Goal: Transaction & Acquisition: Download file/media

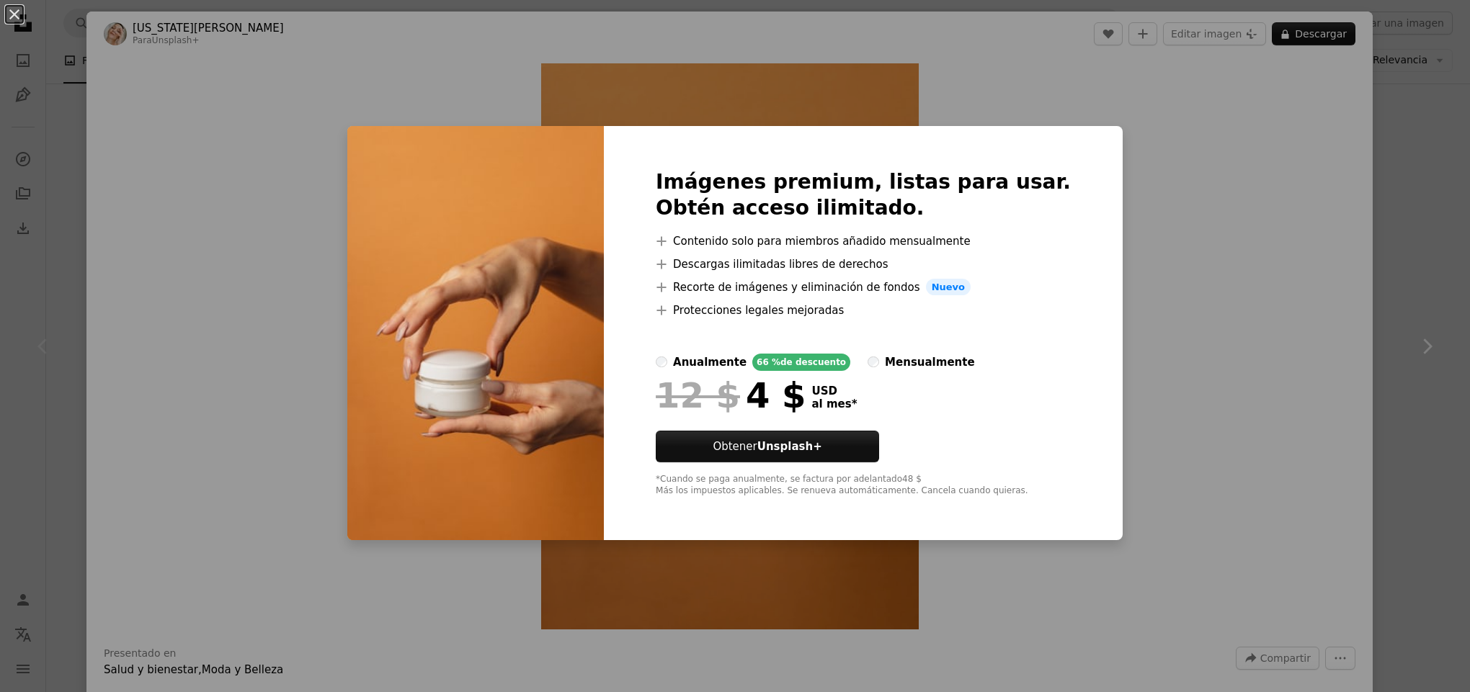
scroll to position [2162, 0]
click at [1177, 223] on div "An X shape Imágenes premium, listas para usar. Obtén acceso ilimitado. A plus s…" at bounding box center [735, 346] width 1470 height 692
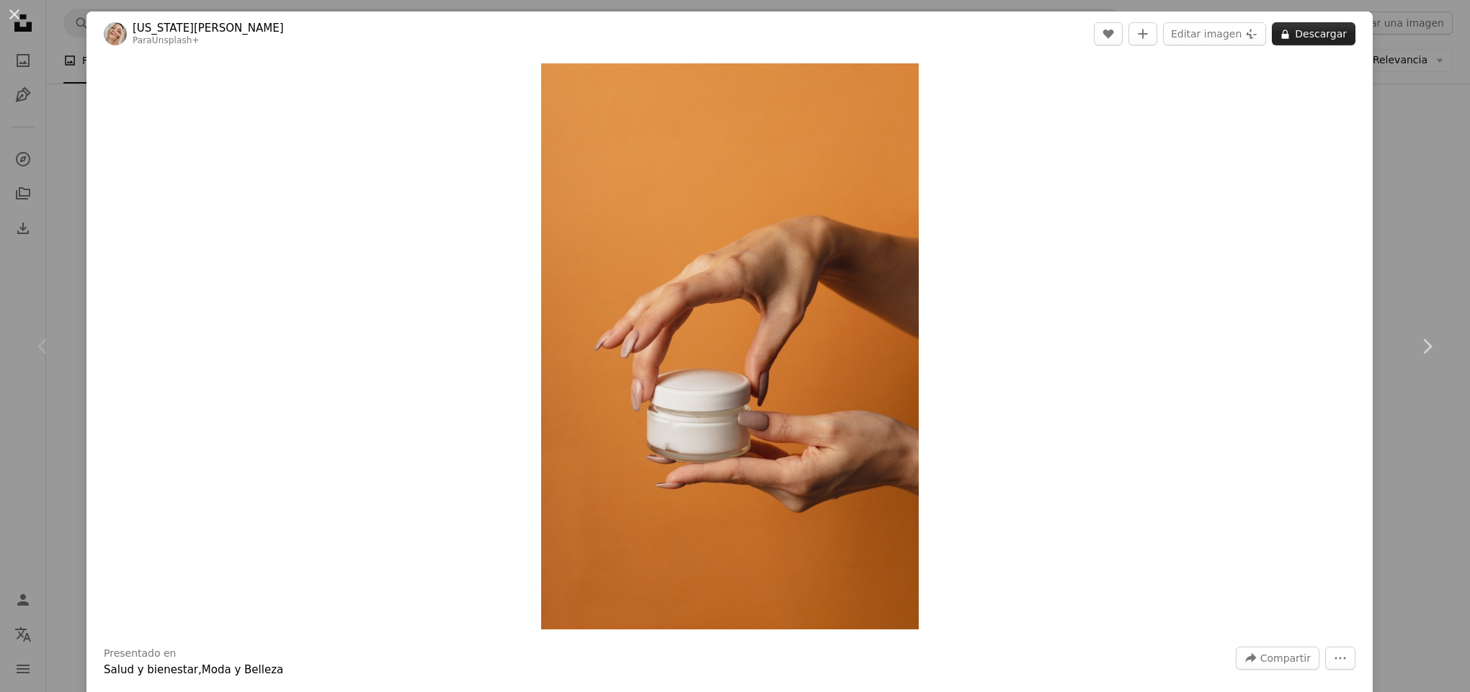
click at [1284, 24] on button "A lock Descargar" at bounding box center [1314, 33] width 84 height 23
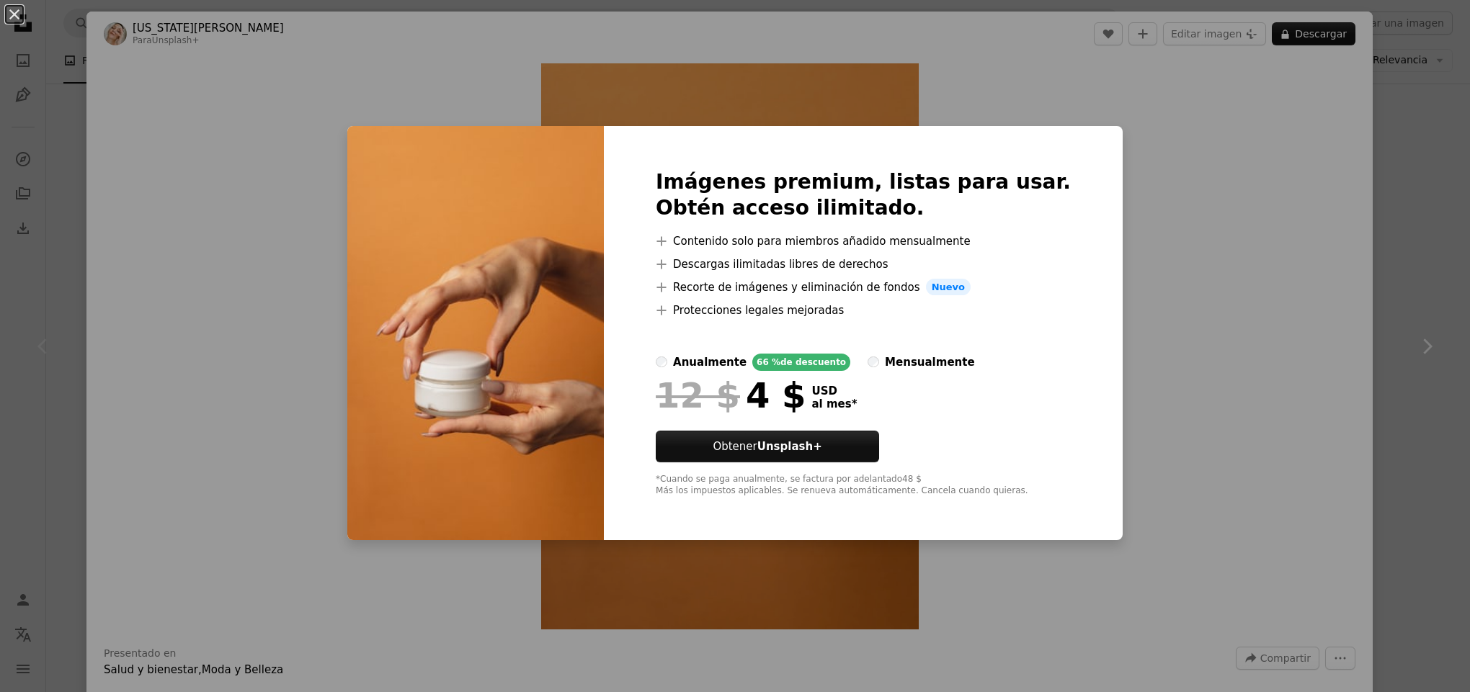
click at [1271, 117] on div "An X shape Imágenes premium, listas para usar. Obtén acceso ilimitado. A plus s…" at bounding box center [735, 346] width 1470 height 692
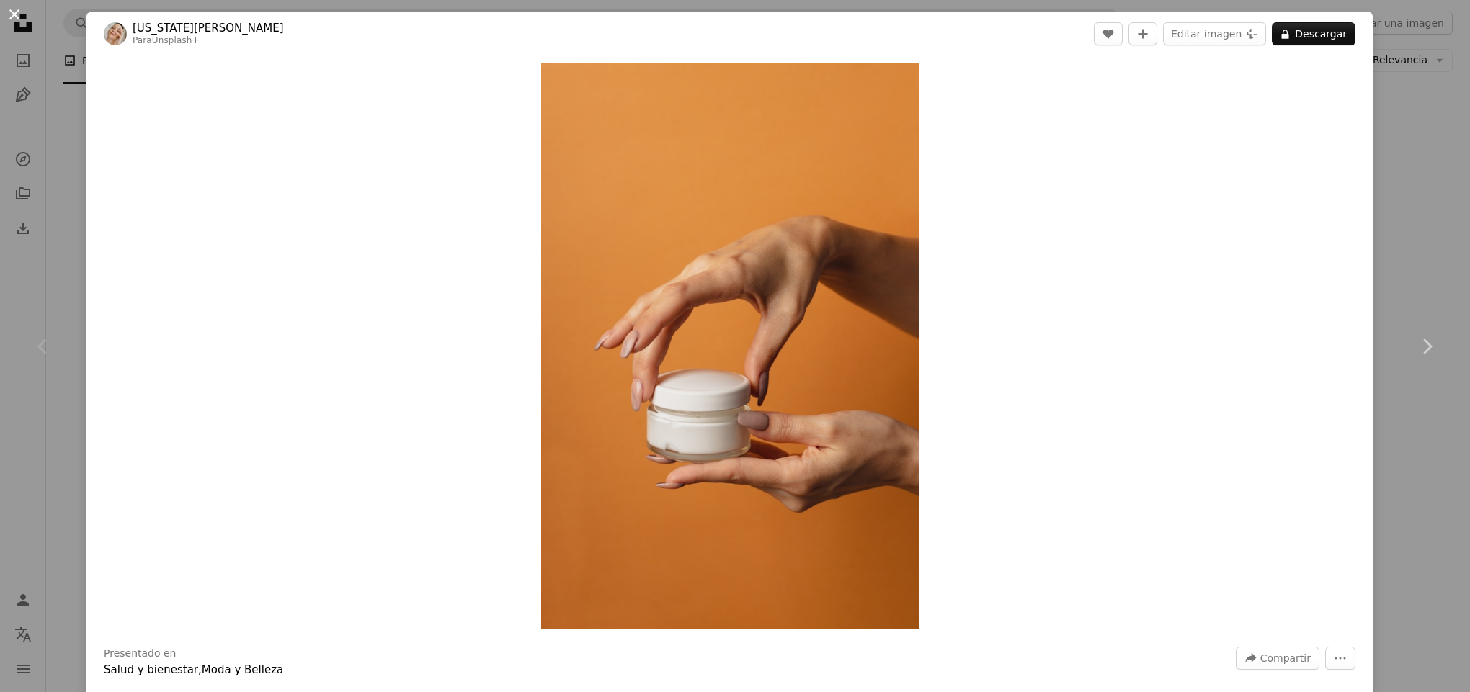
click at [22, 20] on button "An X shape" at bounding box center [14, 14] width 17 height 17
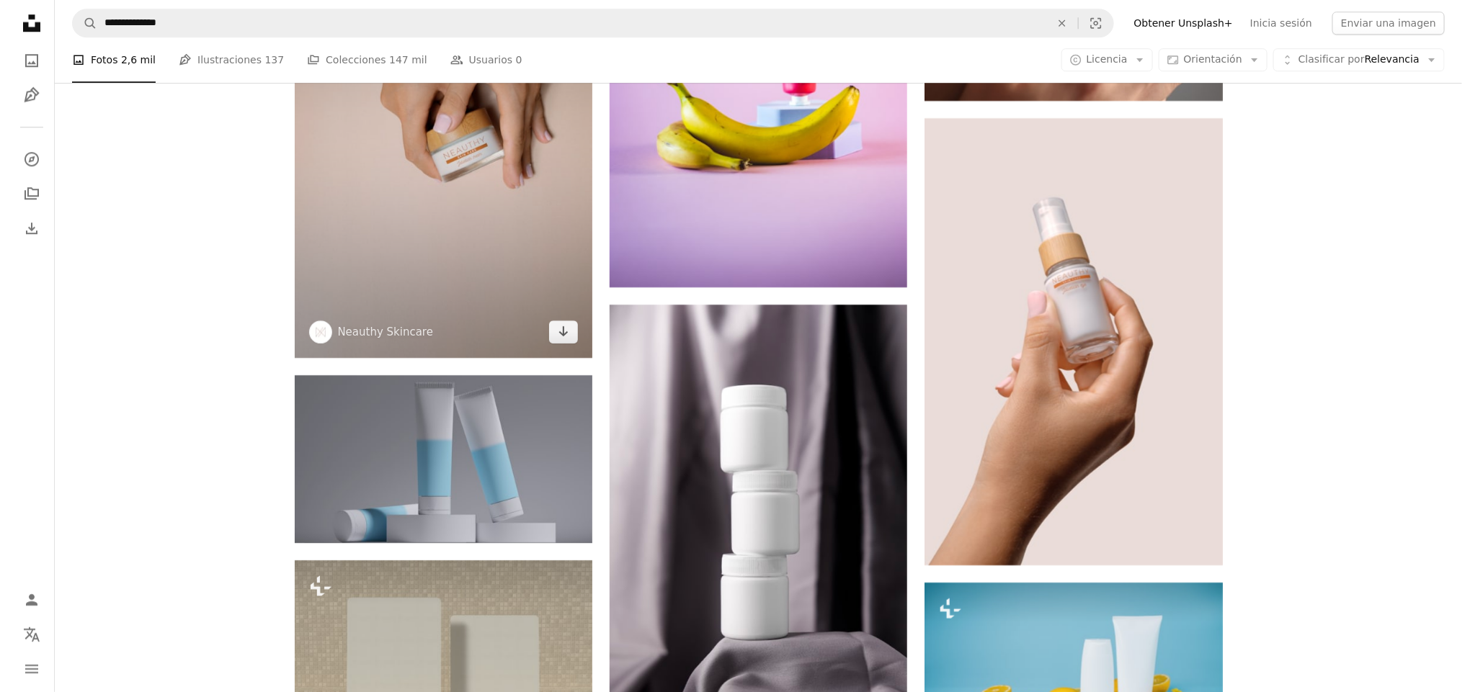
scroll to position [1981, 0]
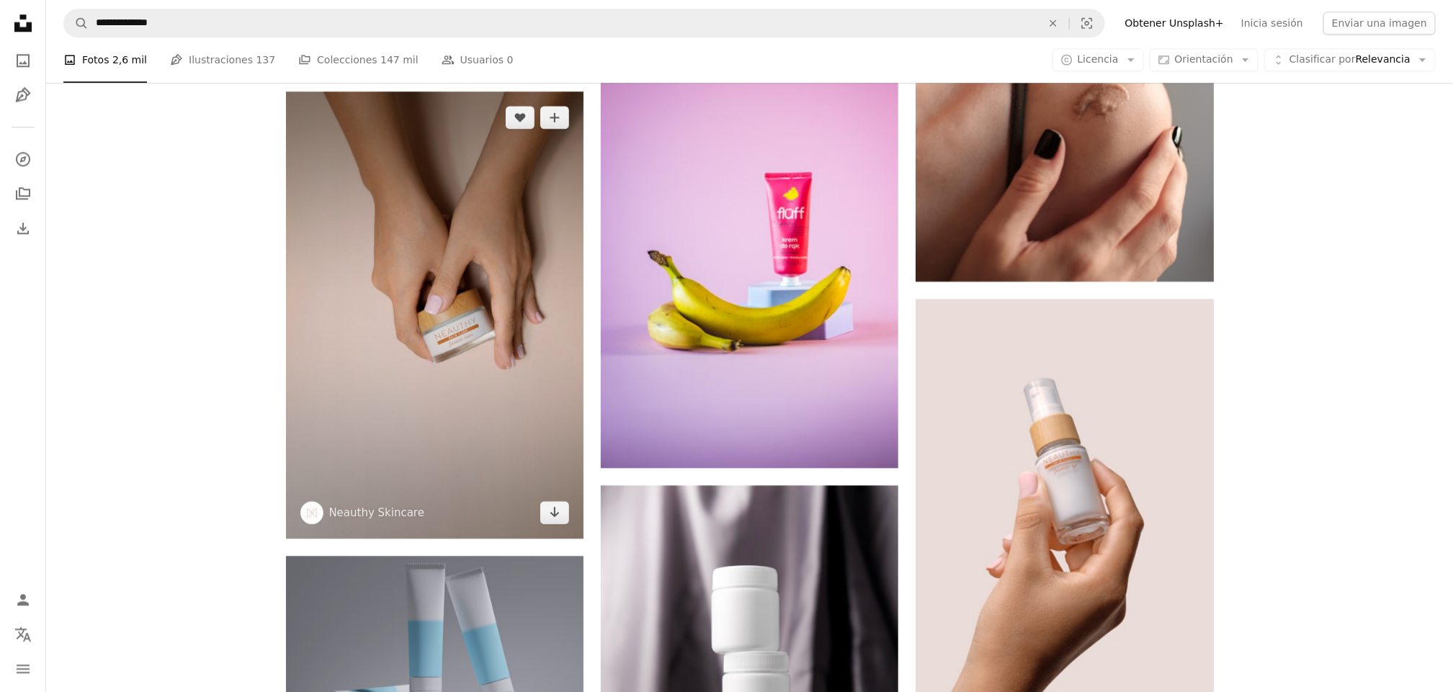
click at [517, 318] on img at bounding box center [435, 316] width 298 height 448
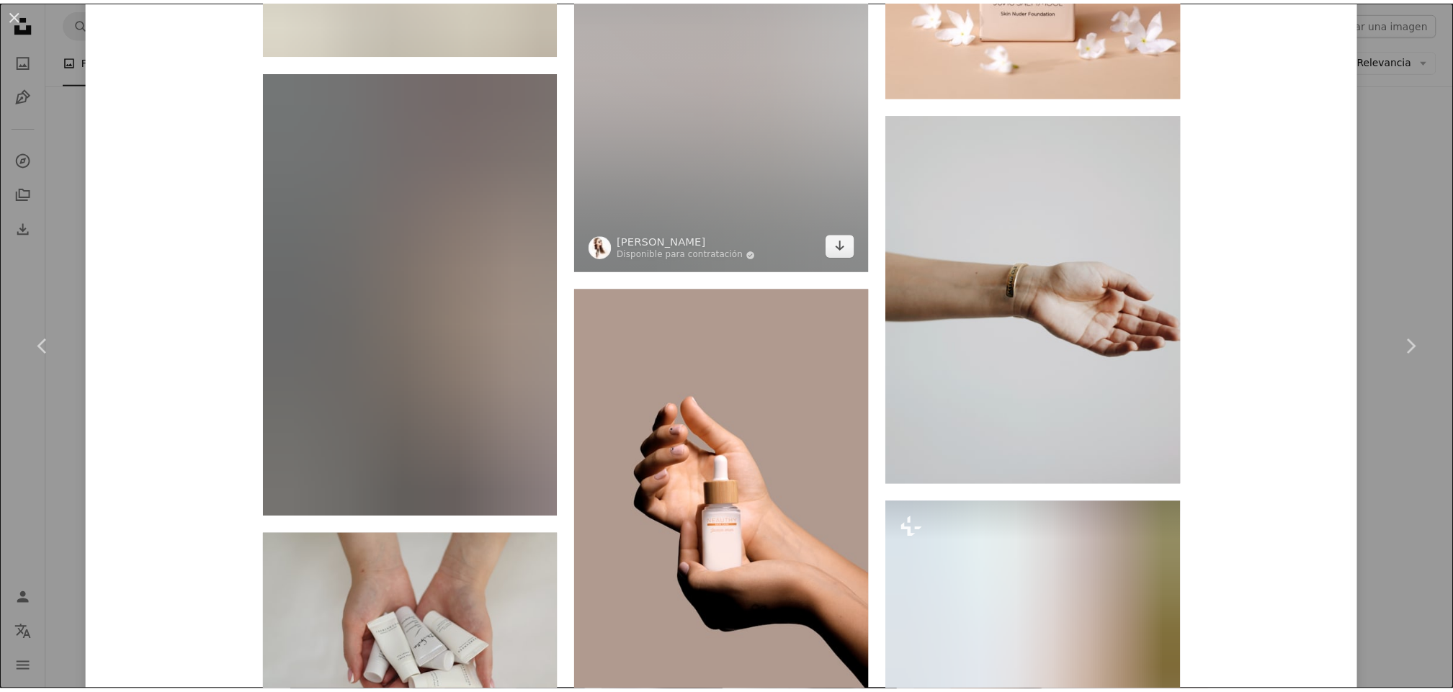
scroll to position [4504, 0]
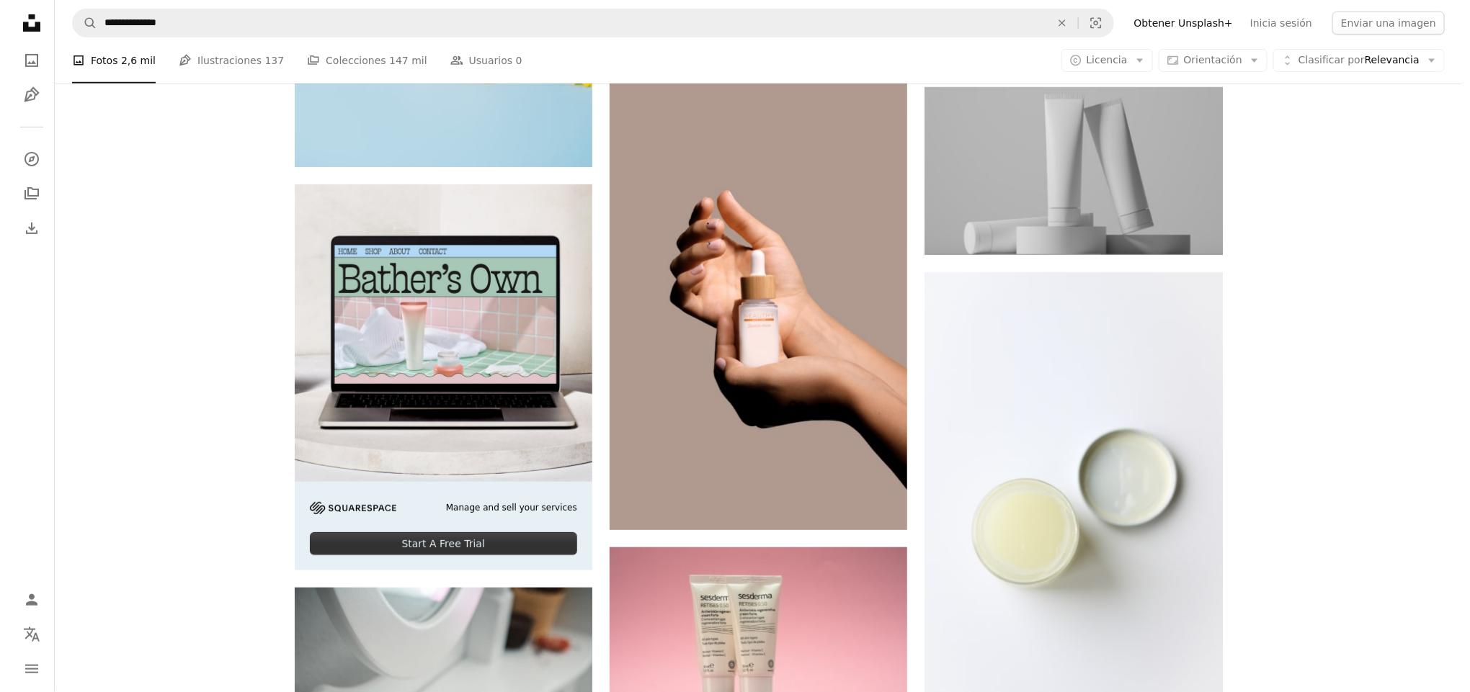
scroll to position [3423, 0]
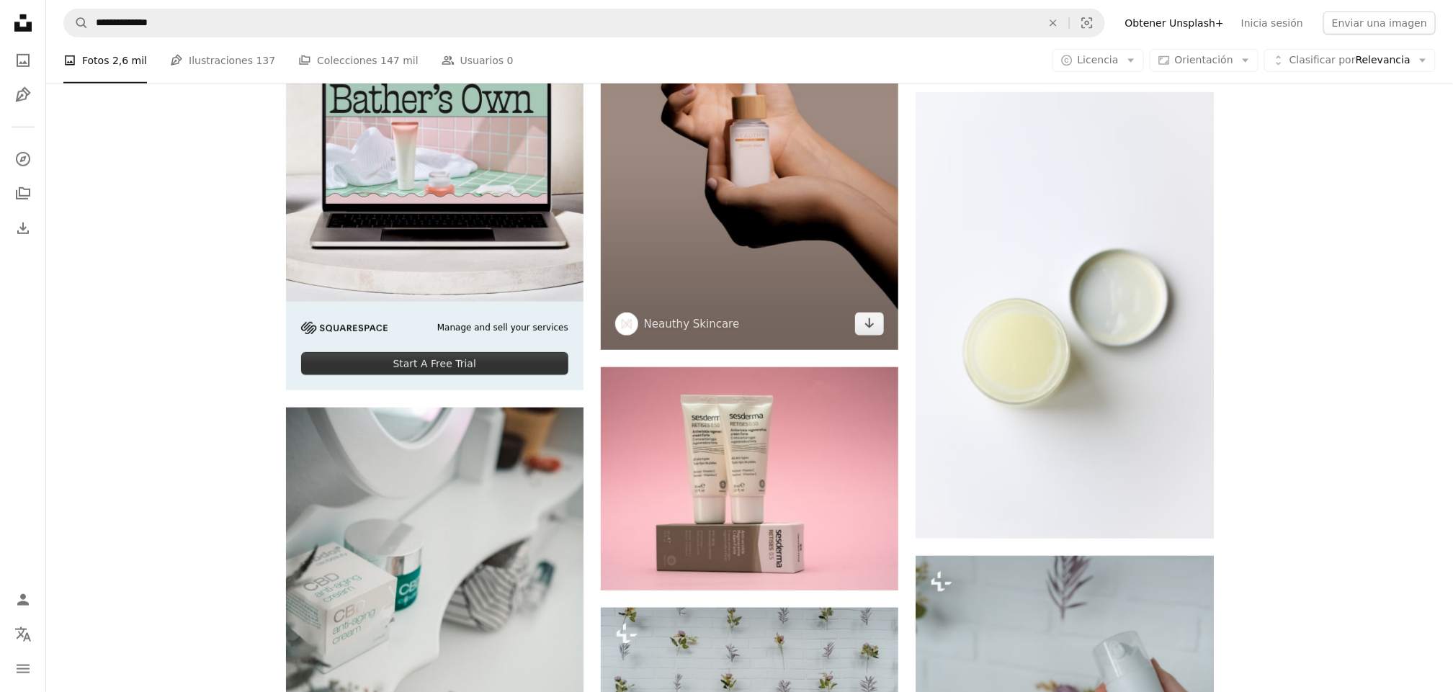
click at [762, 238] on img at bounding box center [750, 126] width 298 height 448
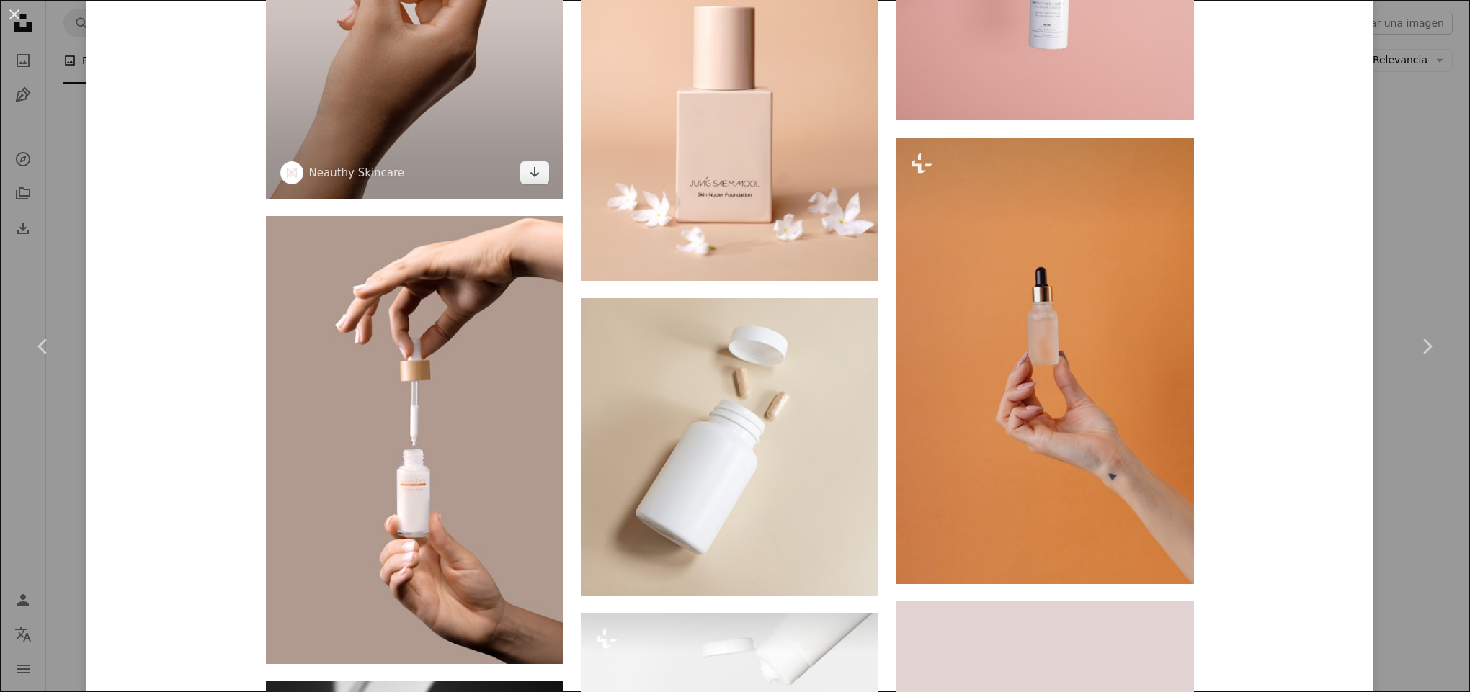
scroll to position [1081, 0]
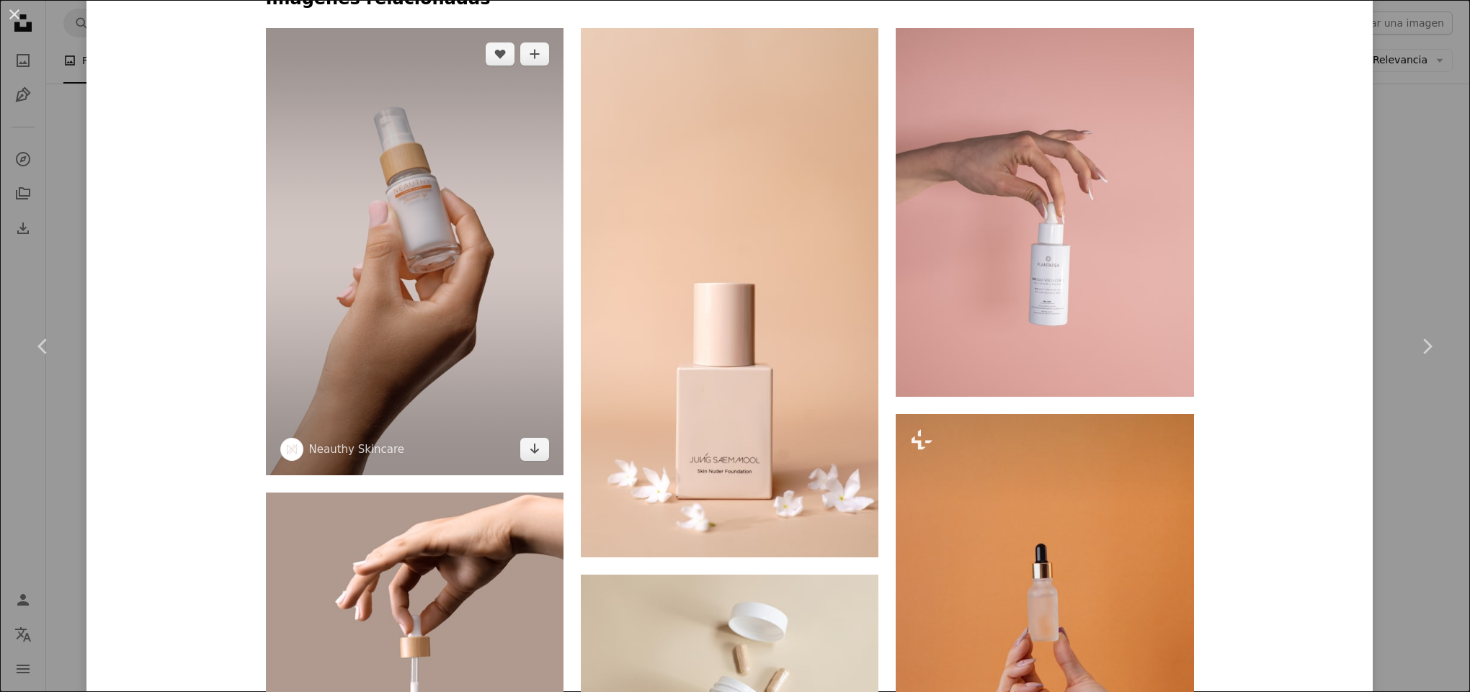
click at [450, 339] on img at bounding box center [415, 252] width 298 height 448
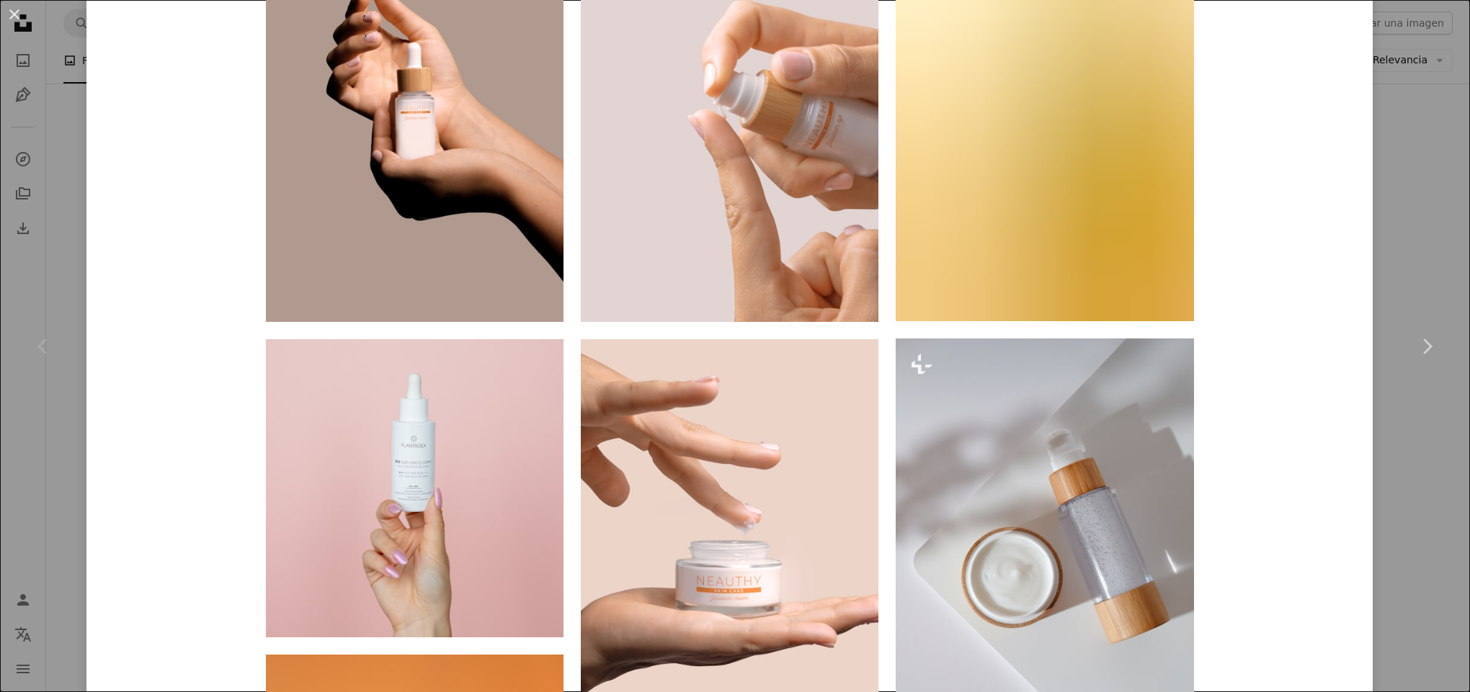
scroll to position [1261, 0]
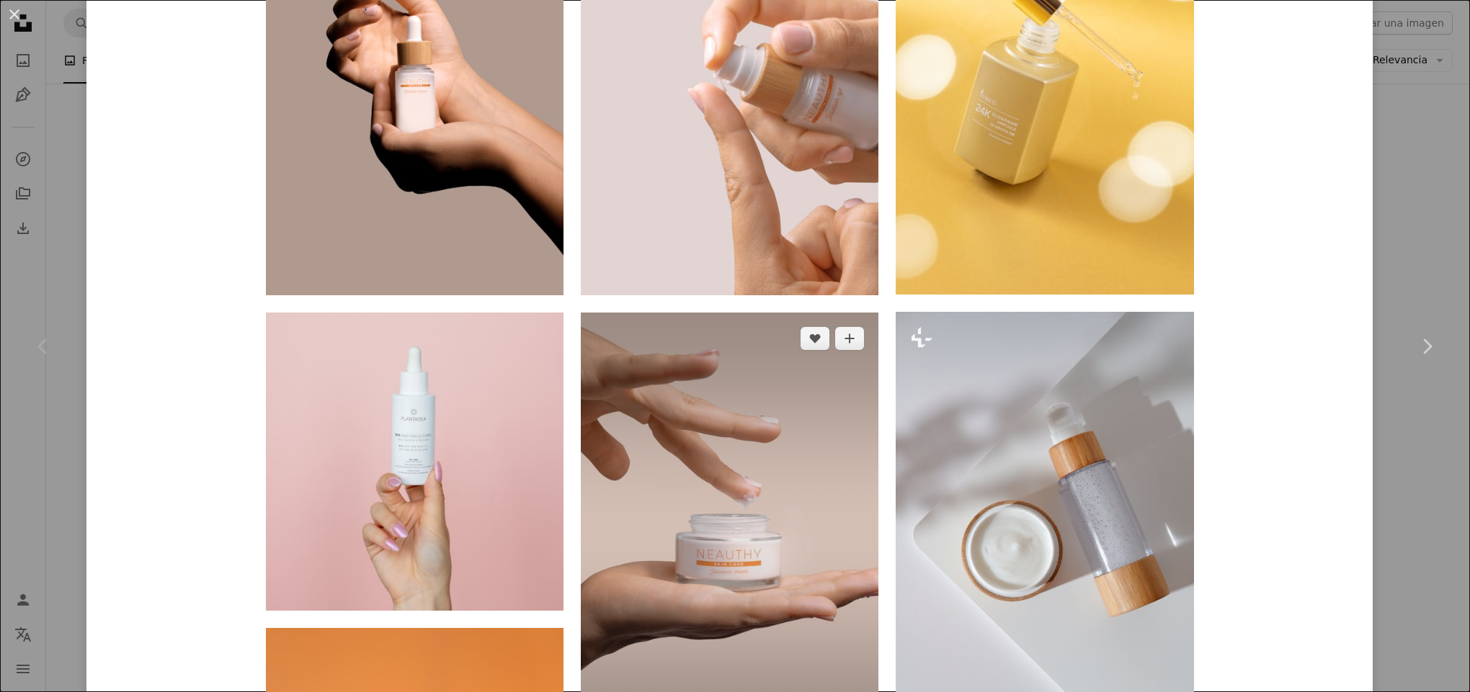
click at [753, 532] on img at bounding box center [730, 537] width 298 height 448
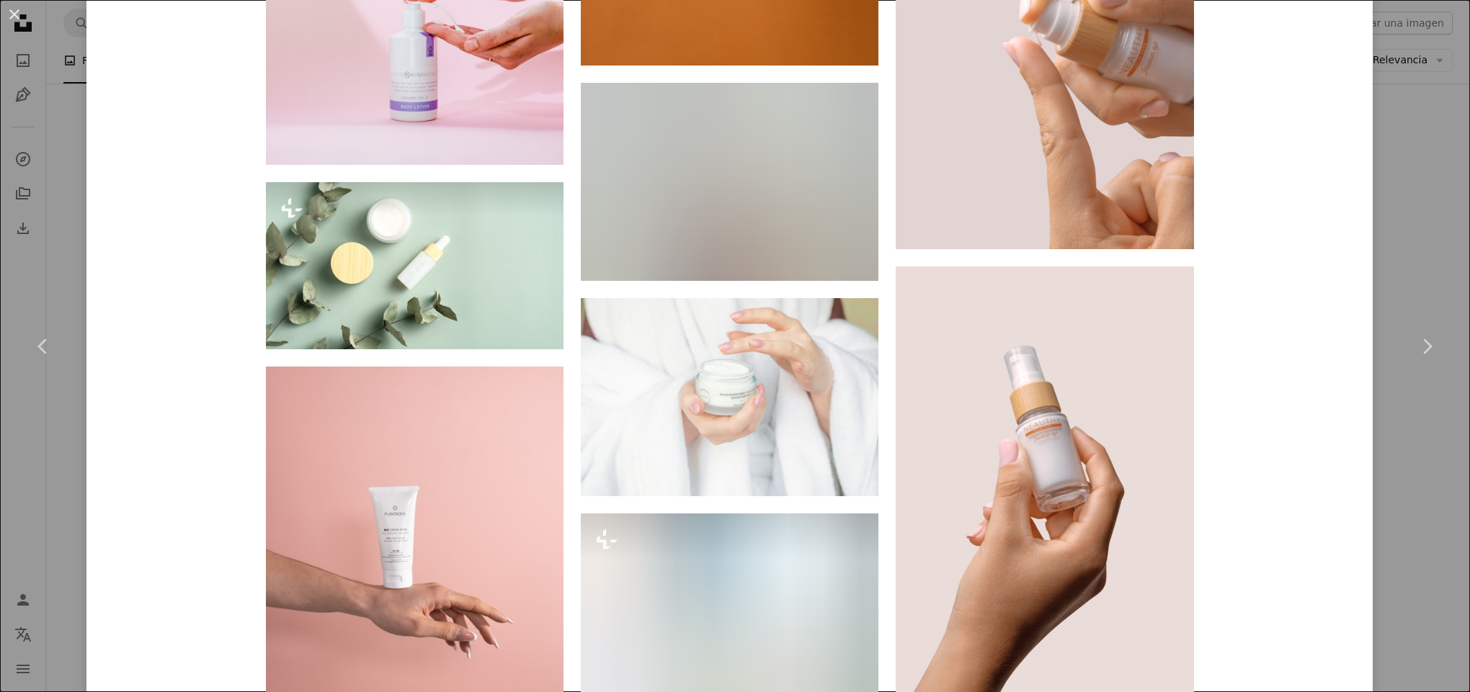
scroll to position [1981, 0]
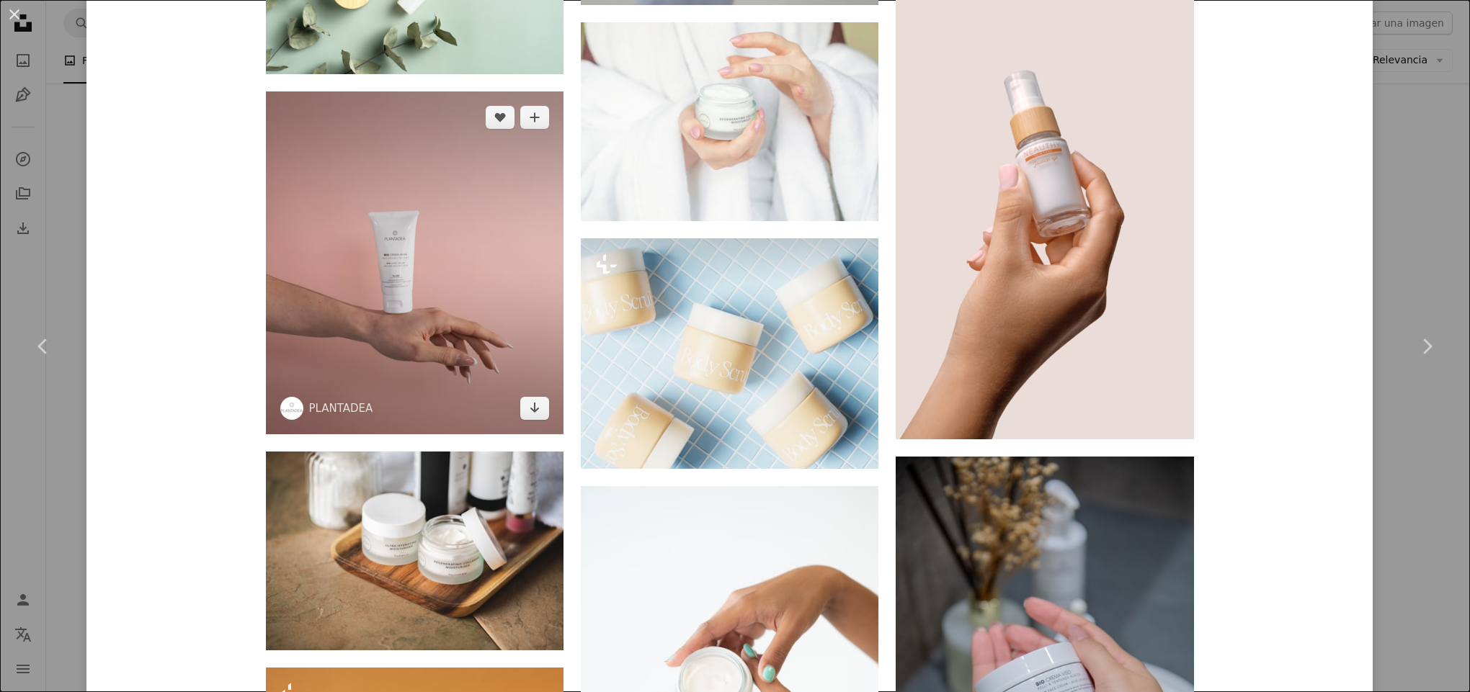
click at [422, 331] on img at bounding box center [415, 263] width 298 height 343
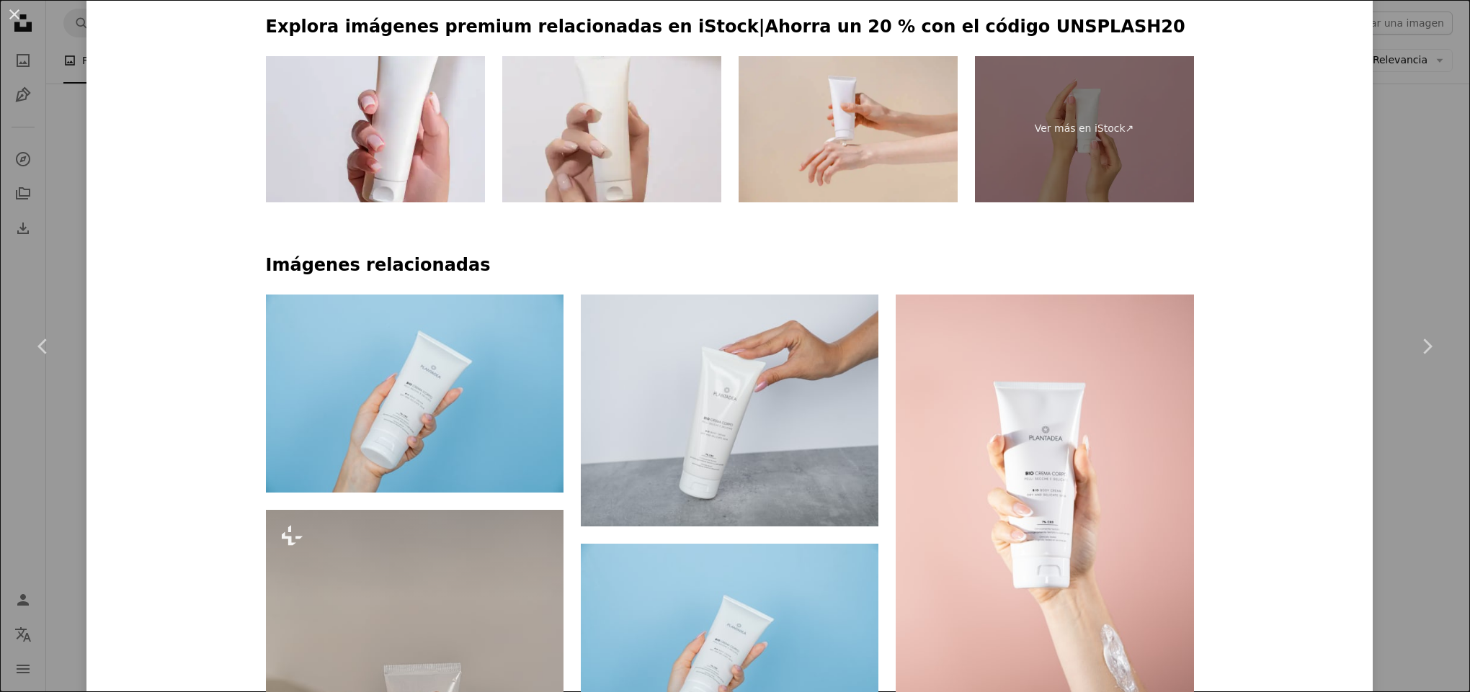
scroll to position [721, 0]
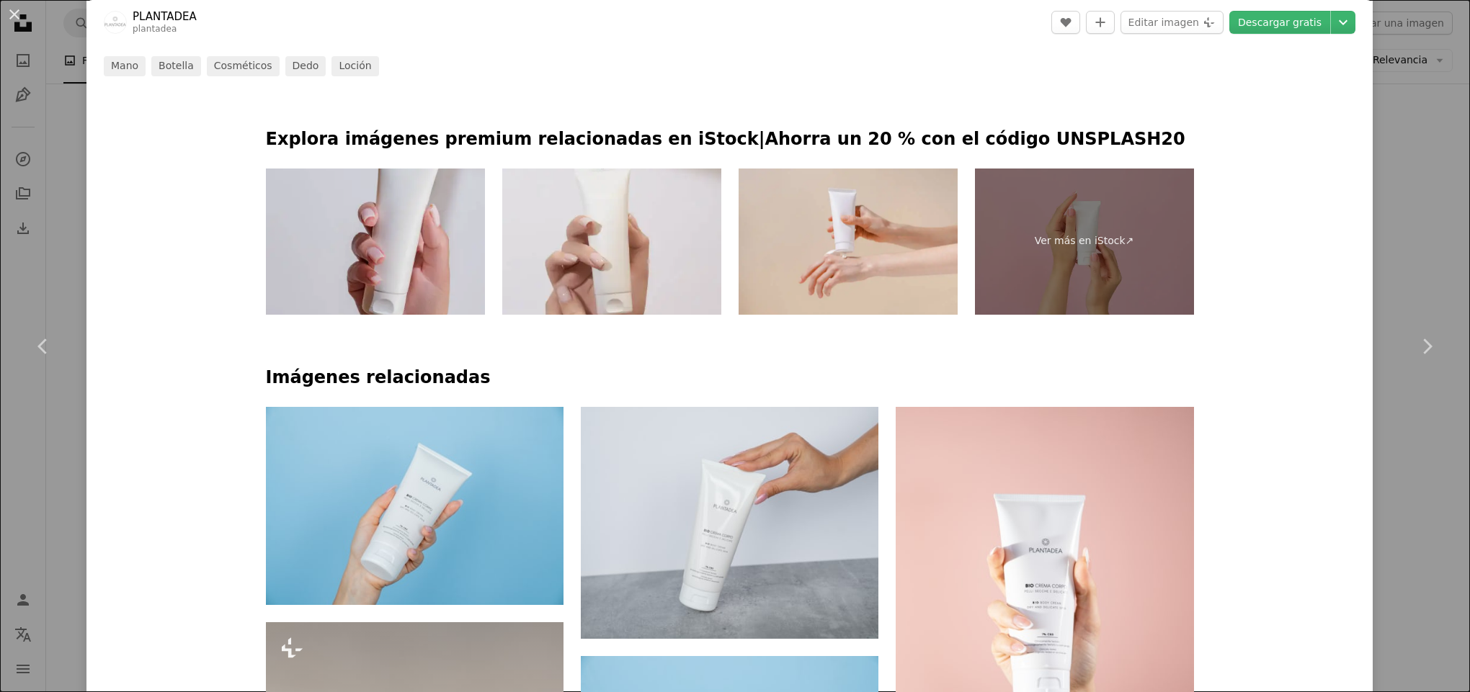
click at [393, 249] on img at bounding box center [375, 242] width 219 height 146
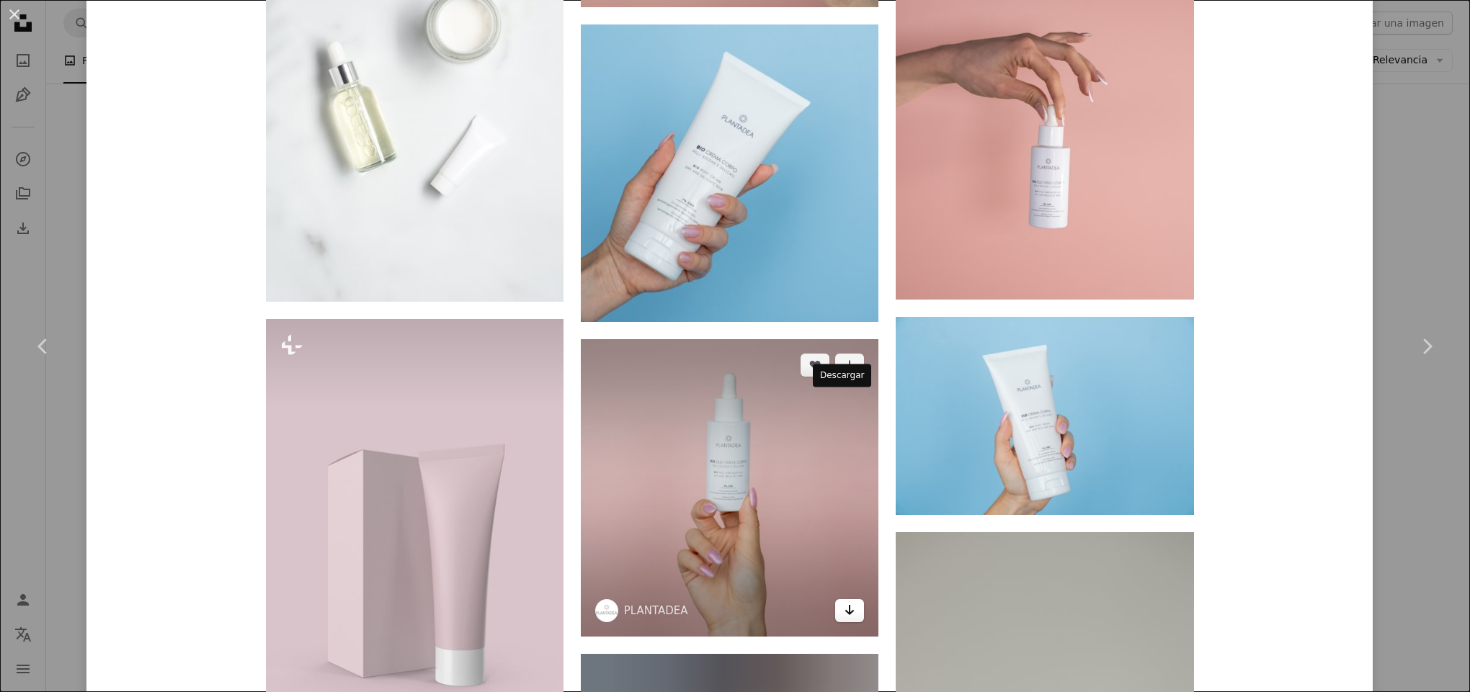
scroll to position [1801, 0]
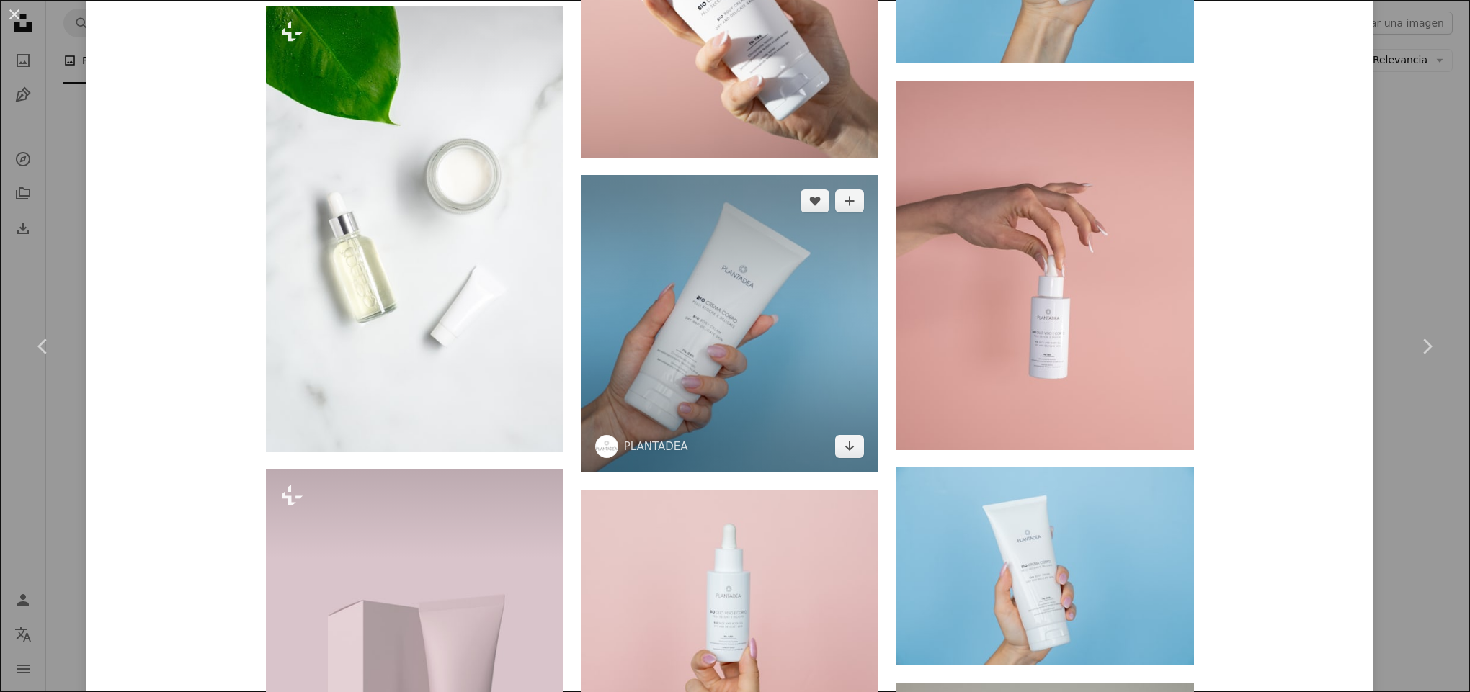
click at [793, 323] on img at bounding box center [730, 324] width 298 height 298
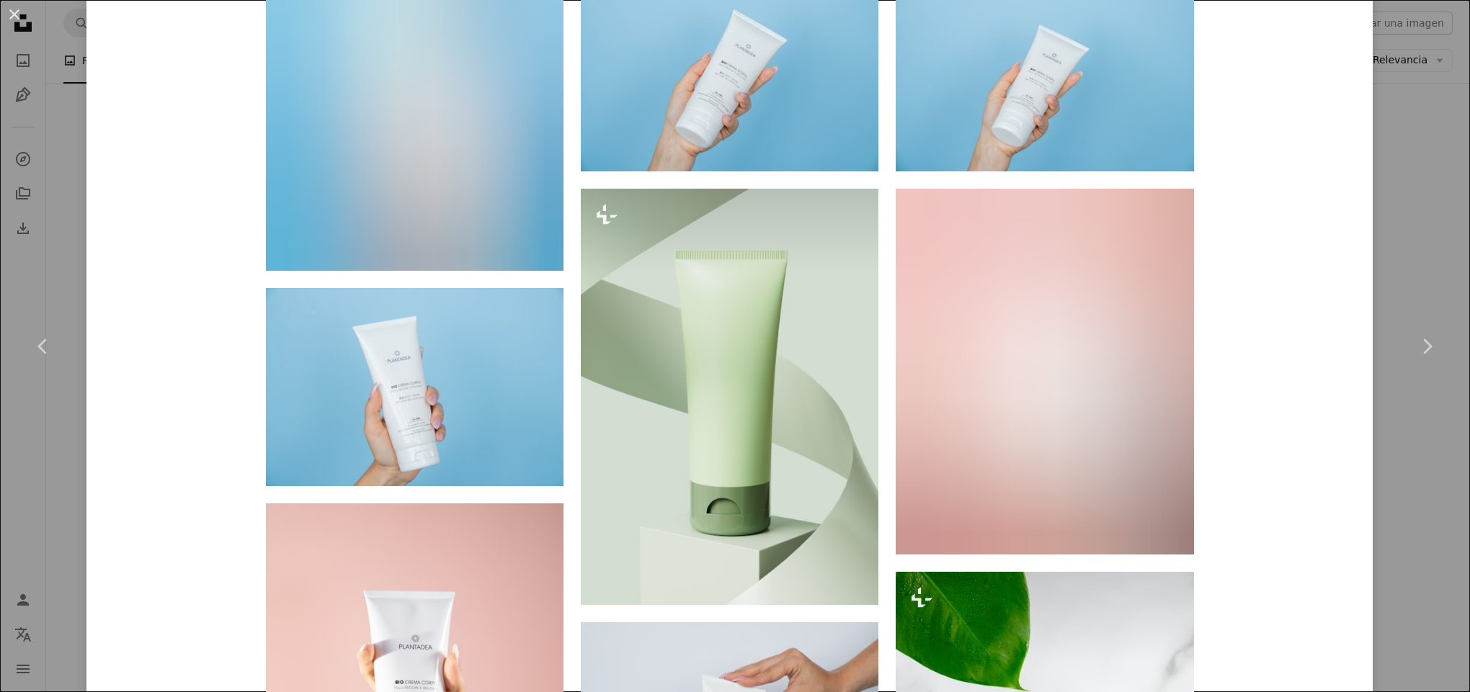
scroll to position [1260, 0]
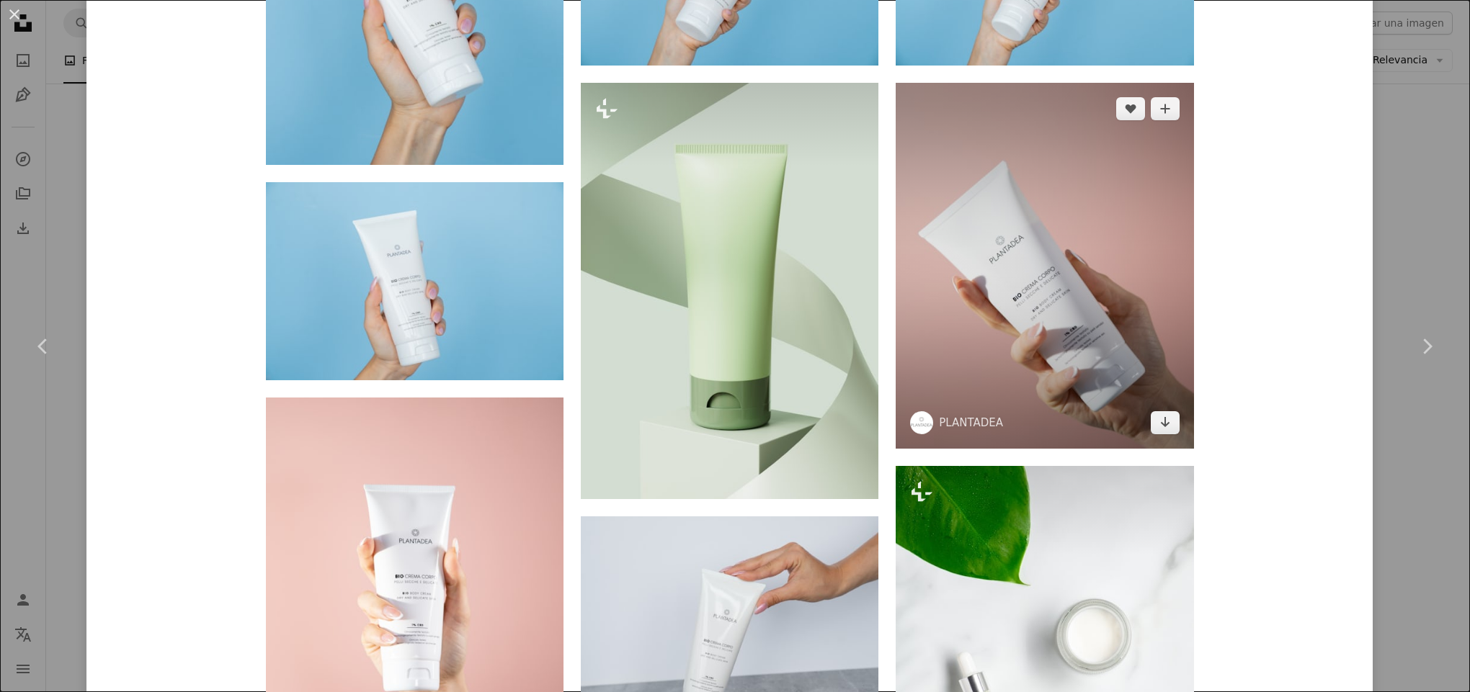
click at [1064, 297] on img at bounding box center [1045, 266] width 298 height 366
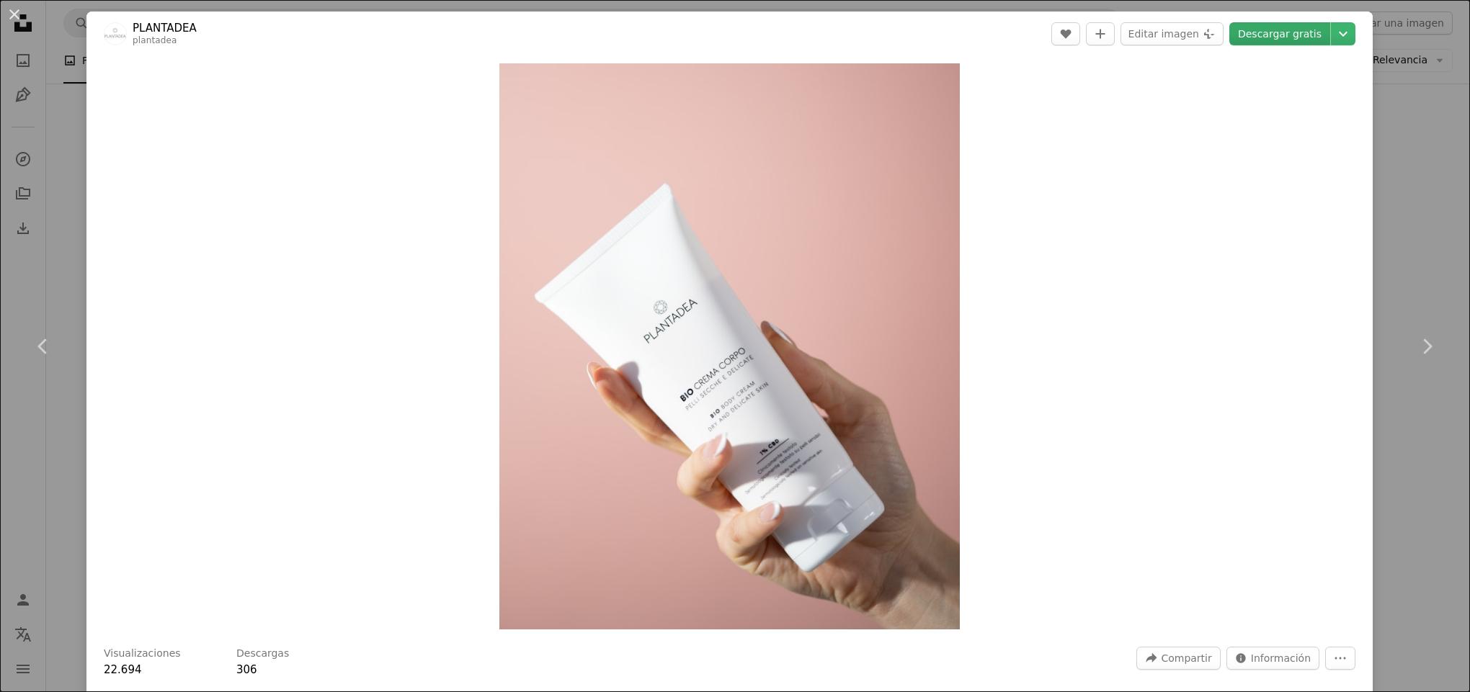
click at [1287, 33] on link "Descargar gratis" at bounding box center [1279, 33] width 101 height 23
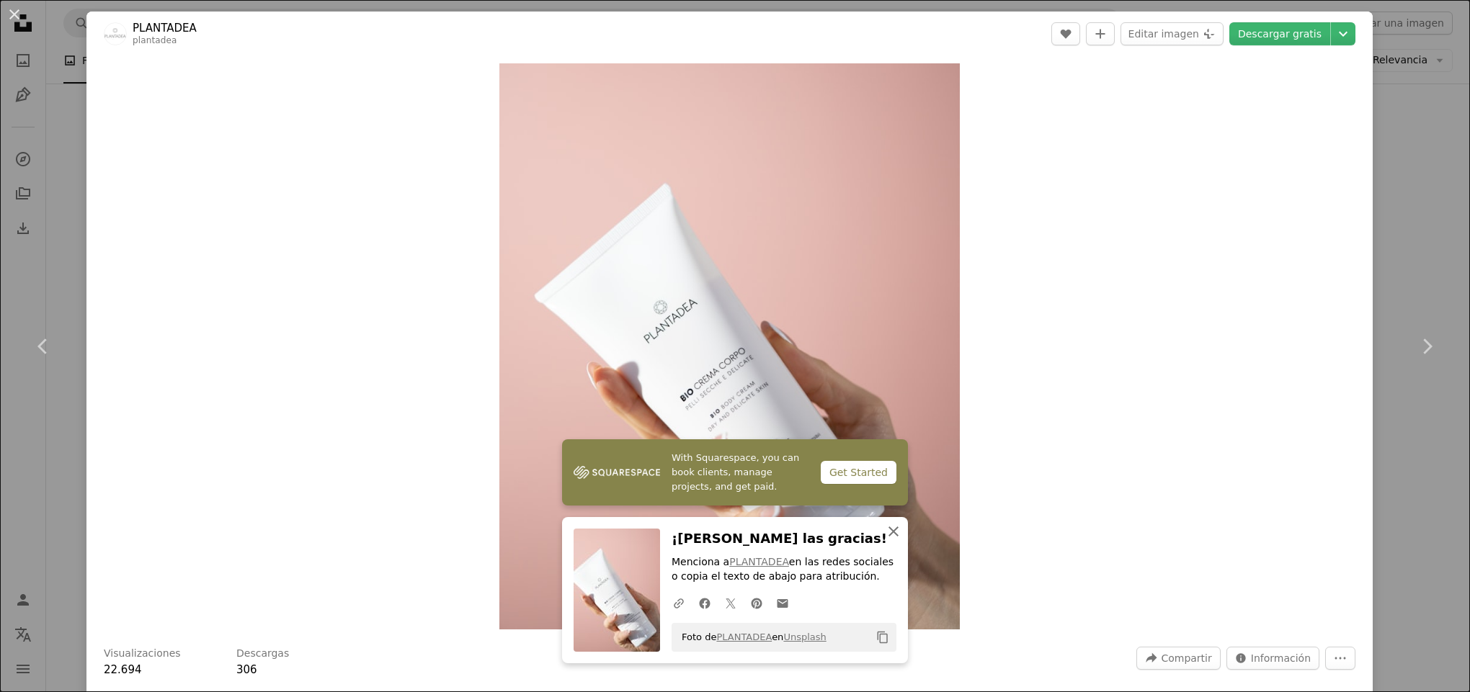
click at [891, 528] on icon "An X shape" at bounding box center [893, 531] width 17 height 17
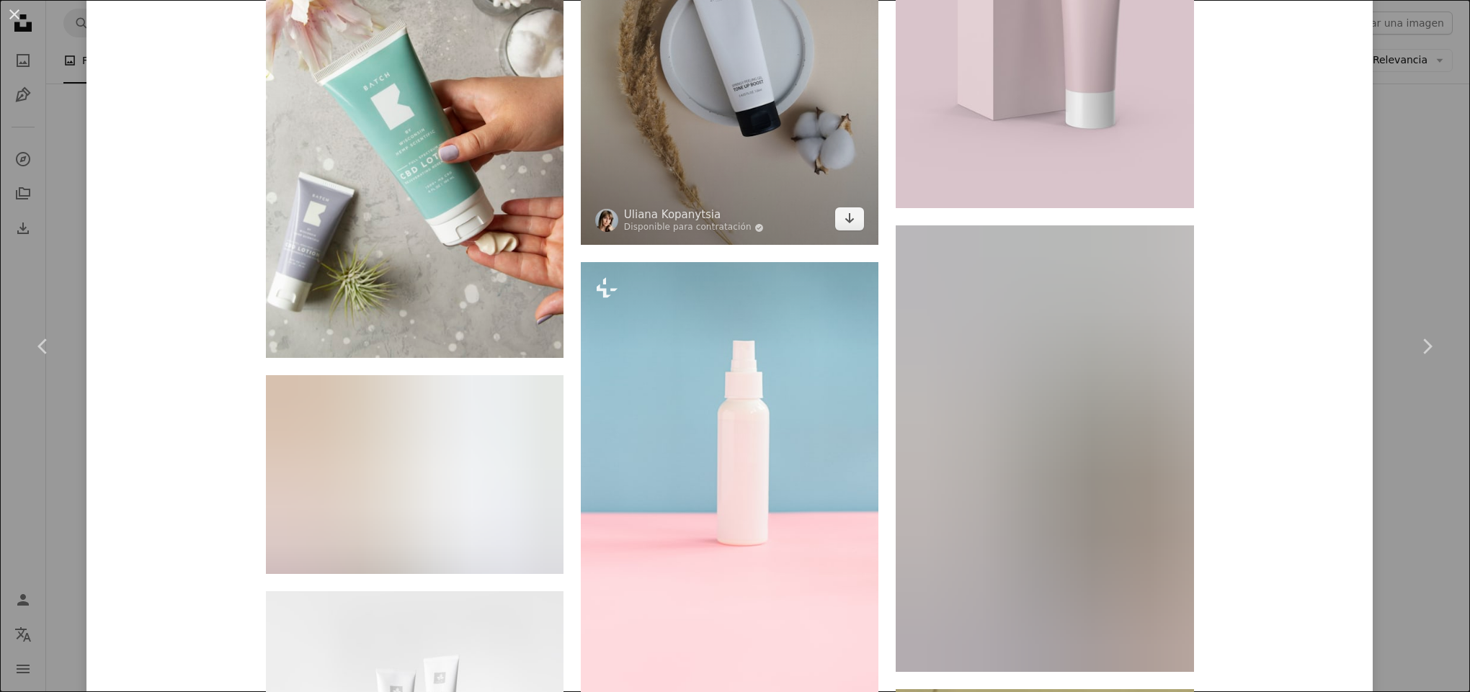
scroll to position [5636, 0]
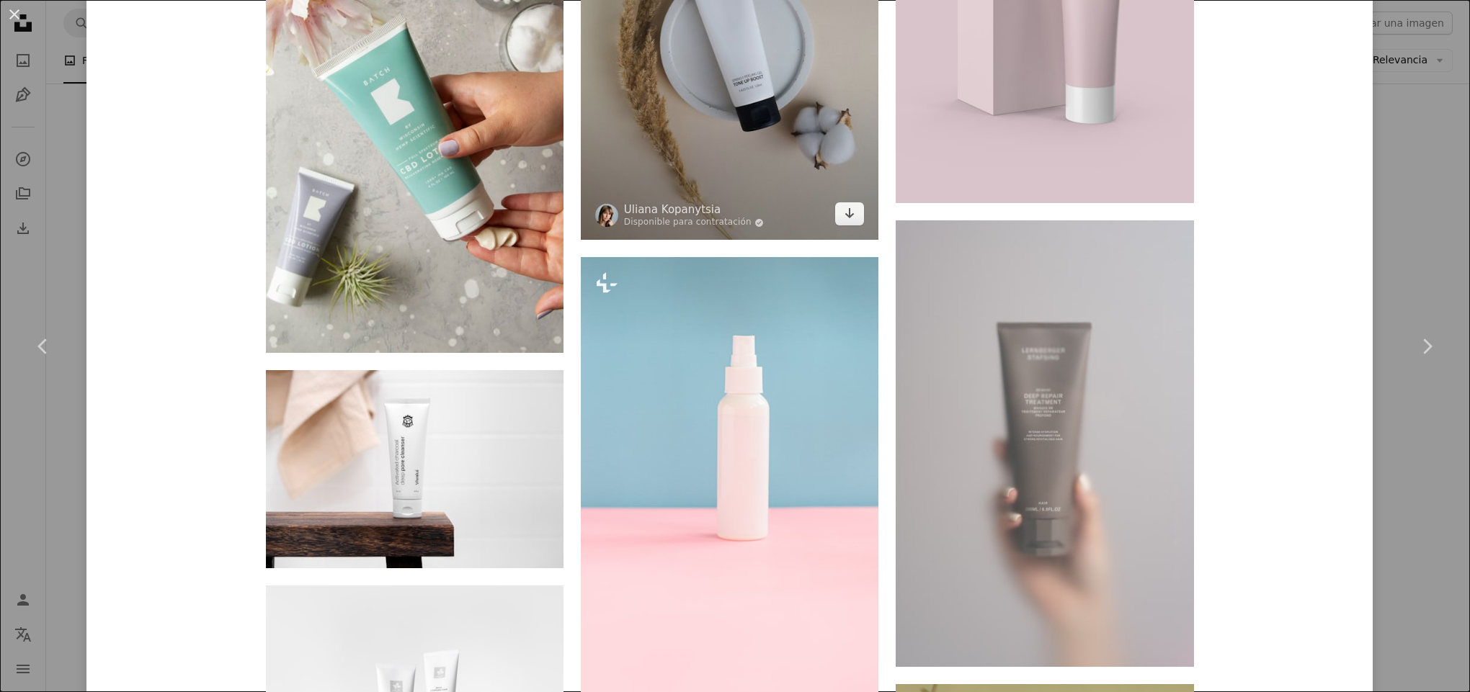
click at [755, 146] on img at bounding box center [730, 42] width 298 height 397
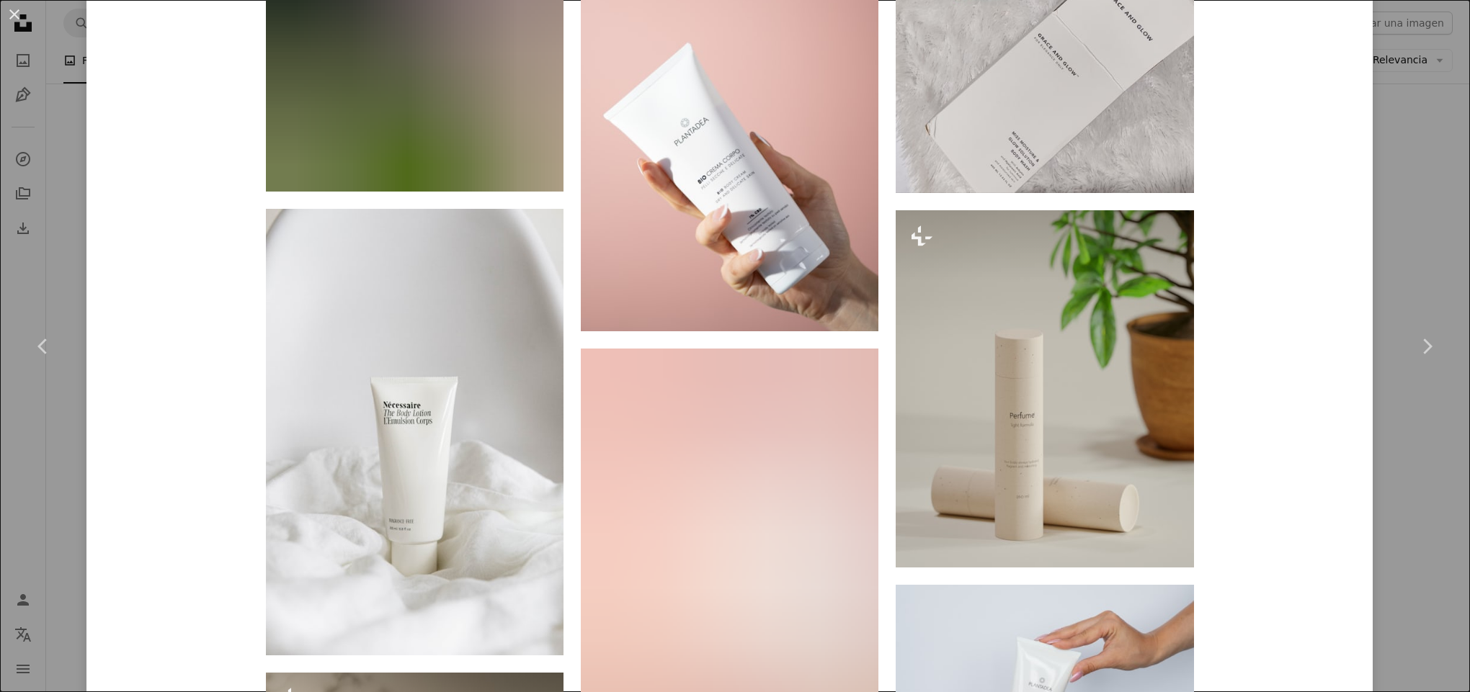
scroll to position [3243, 0]
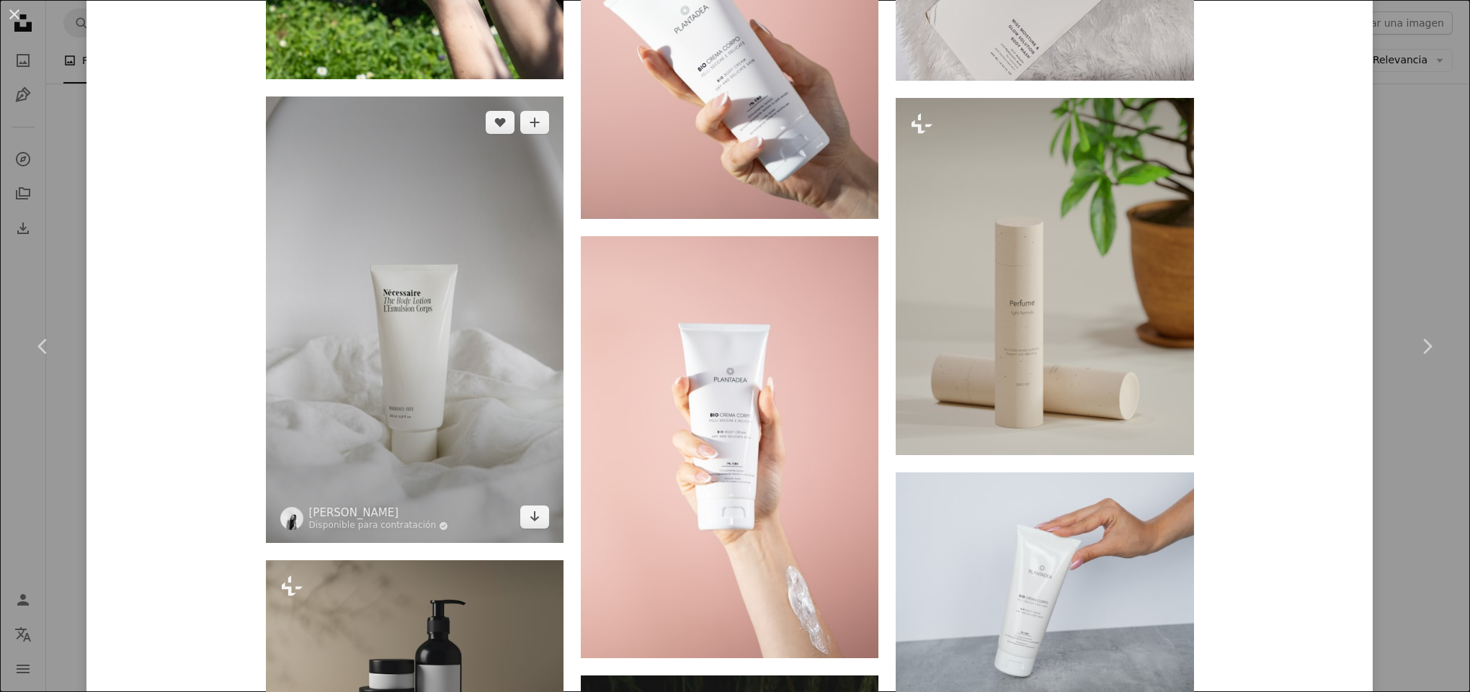
click at [342, 396] on img at bounding box center [415, 320] width 298 height 447
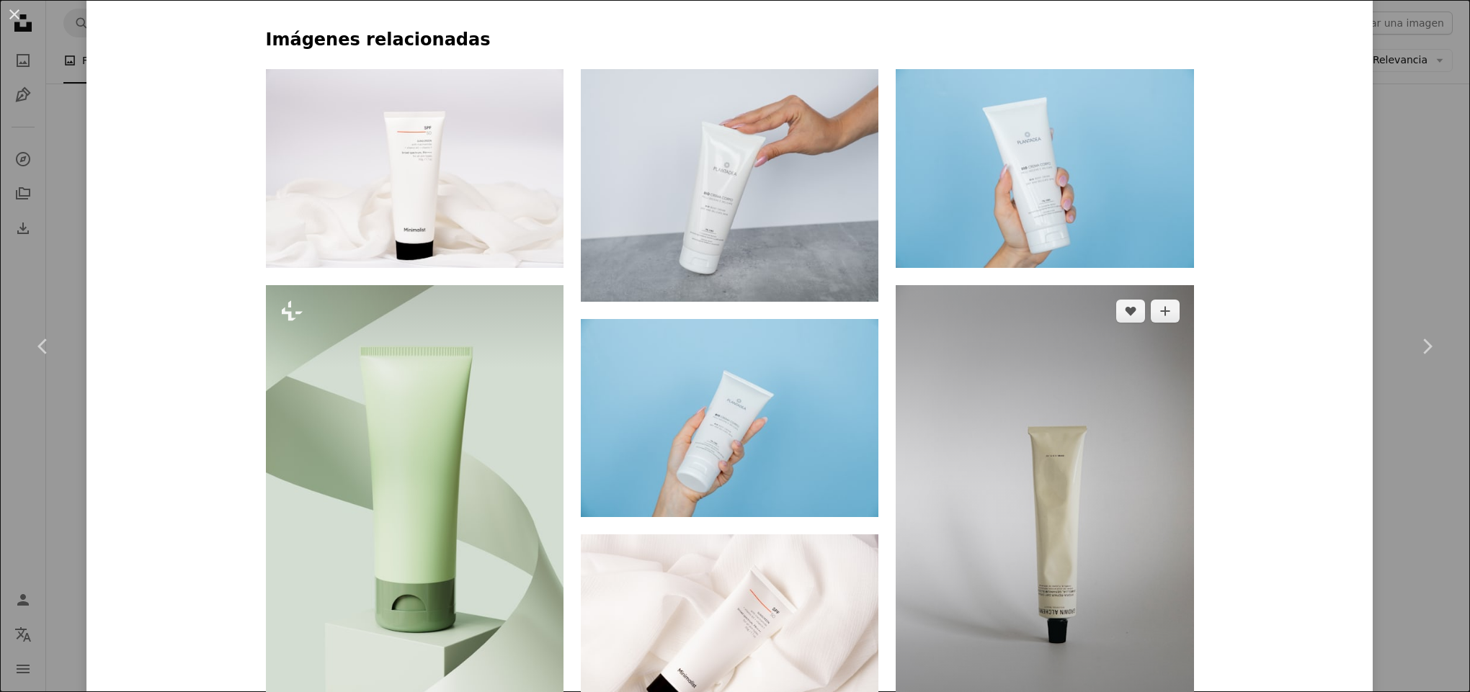
scroll to position [1261, 0]
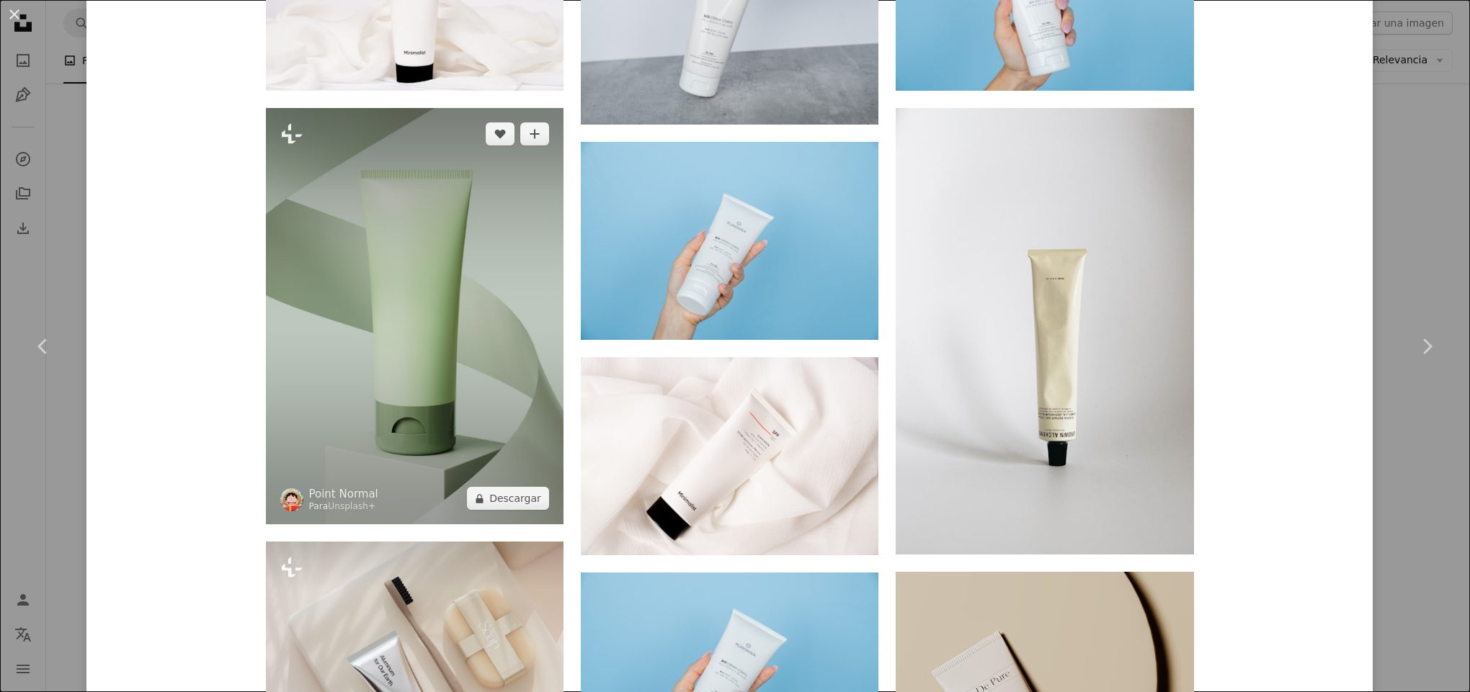
click at [468, 294] on img at bounding box center [415, 316] width 298 height 417
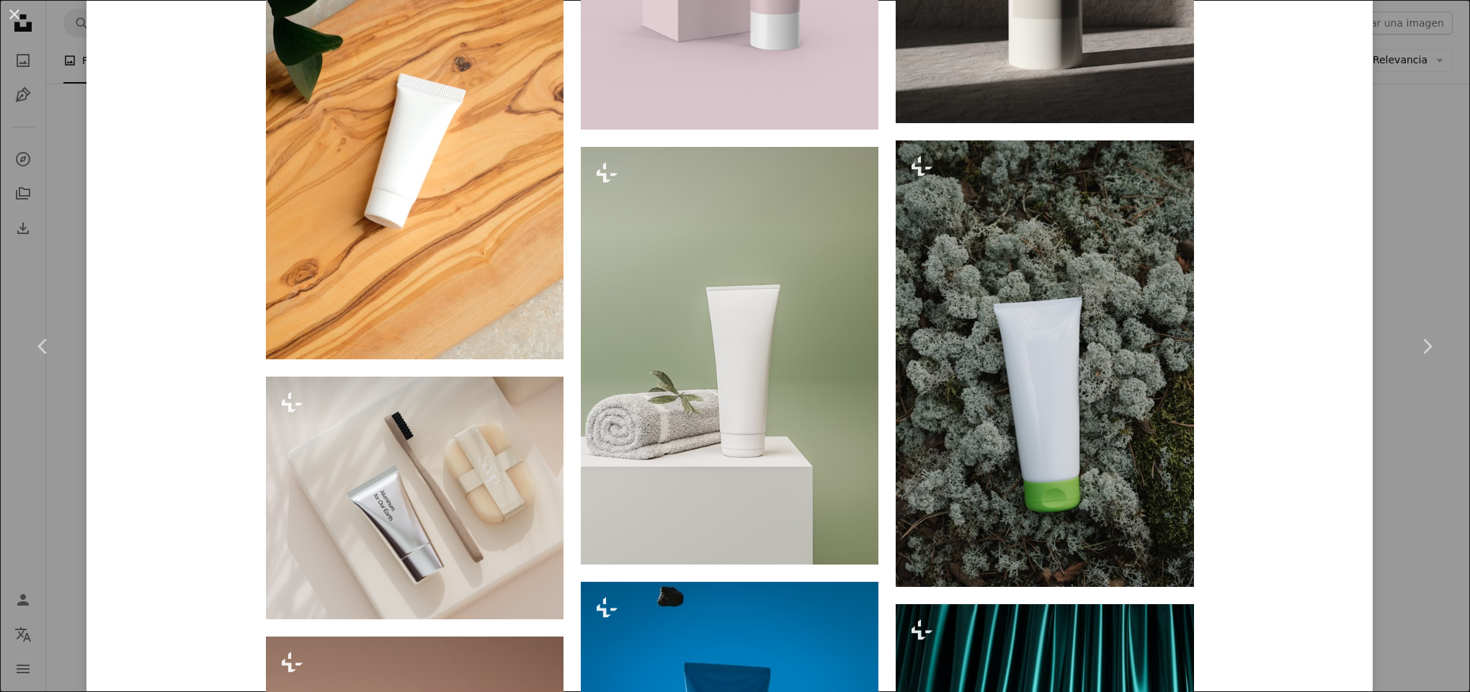
scroll to position [1440, 0]
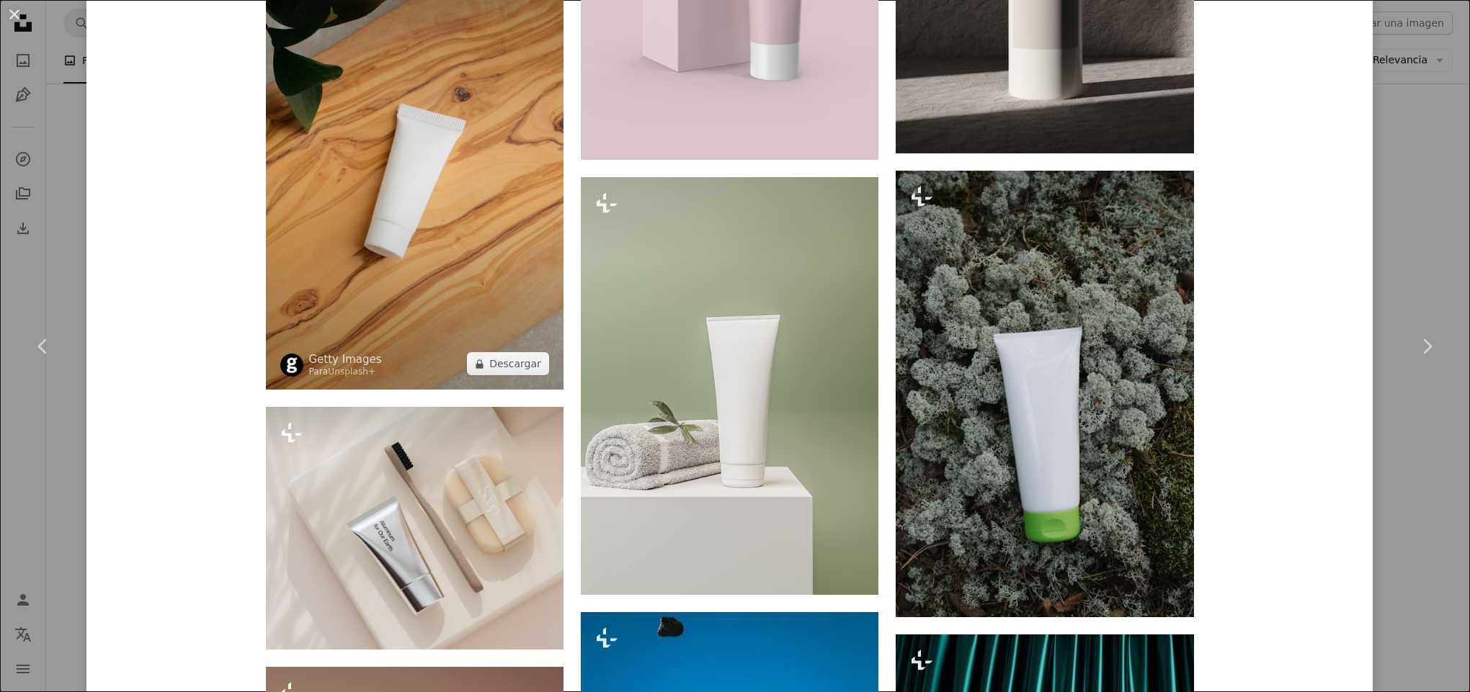
click at [439, 288] on img at bounding box center [415, 166] width 298 height 447
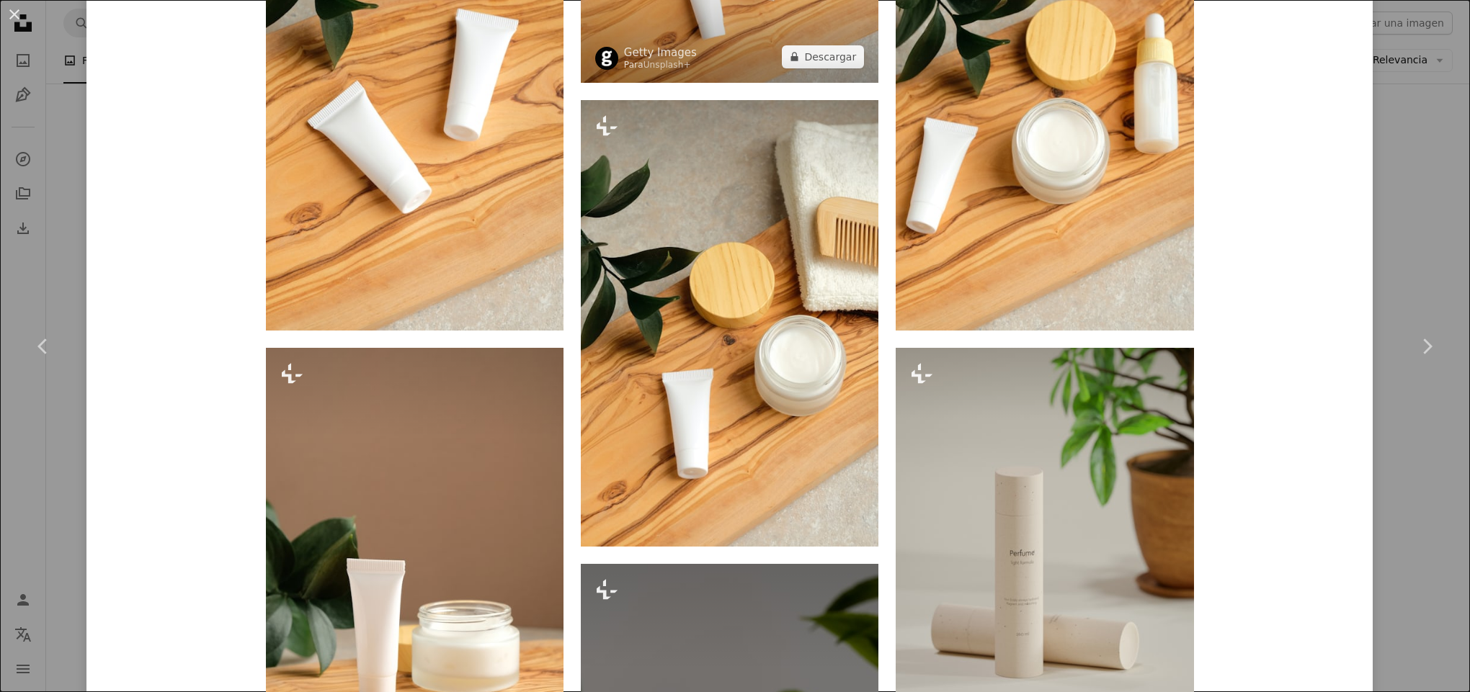
scroll to position [1081, 0]
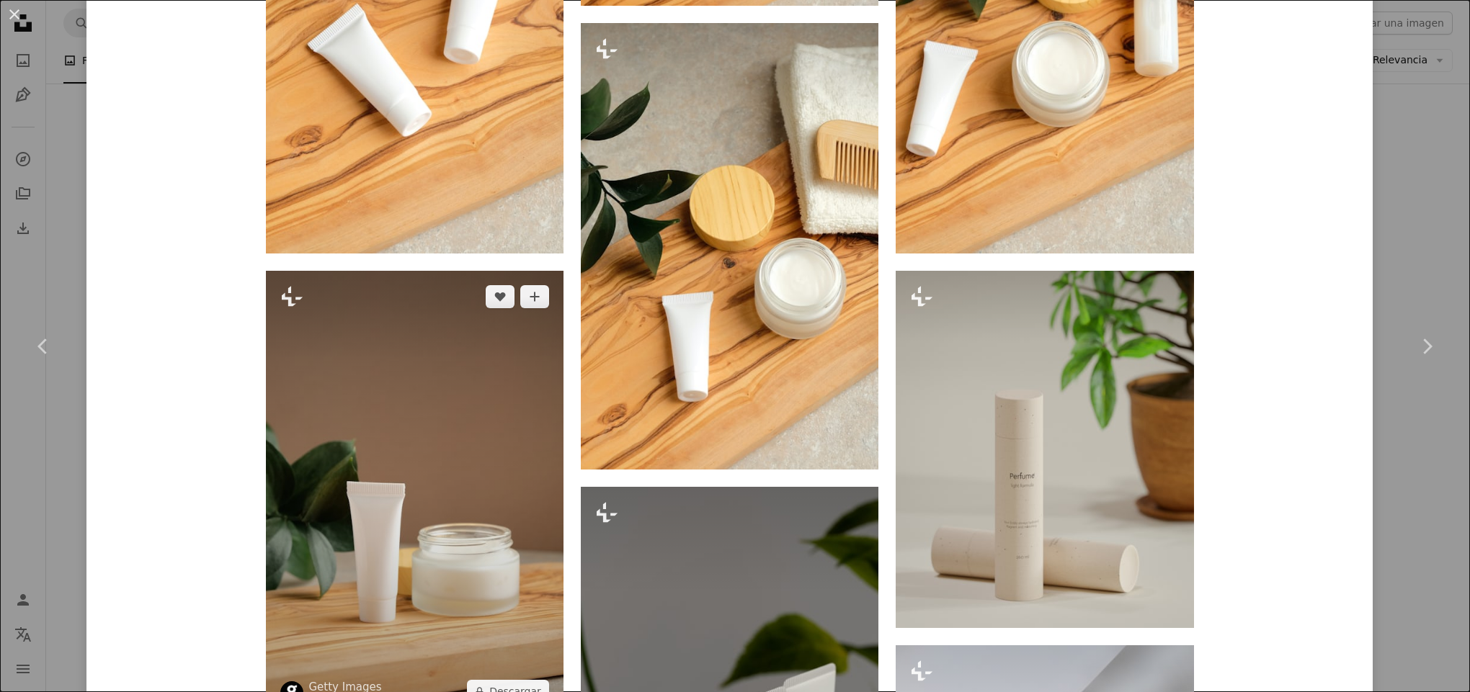
click at [422, 579] on img at bounding box center [415, 494] width 298 height 447
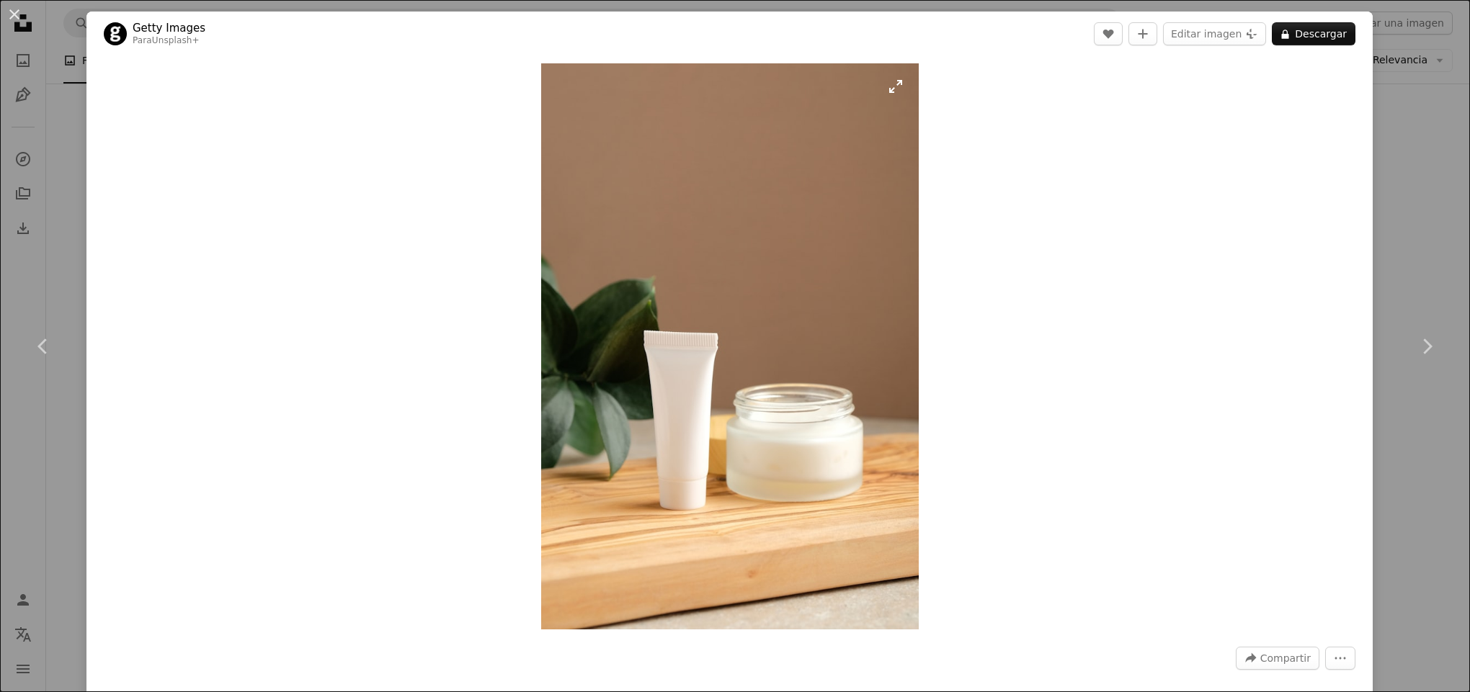
scroll to position [540, 0]
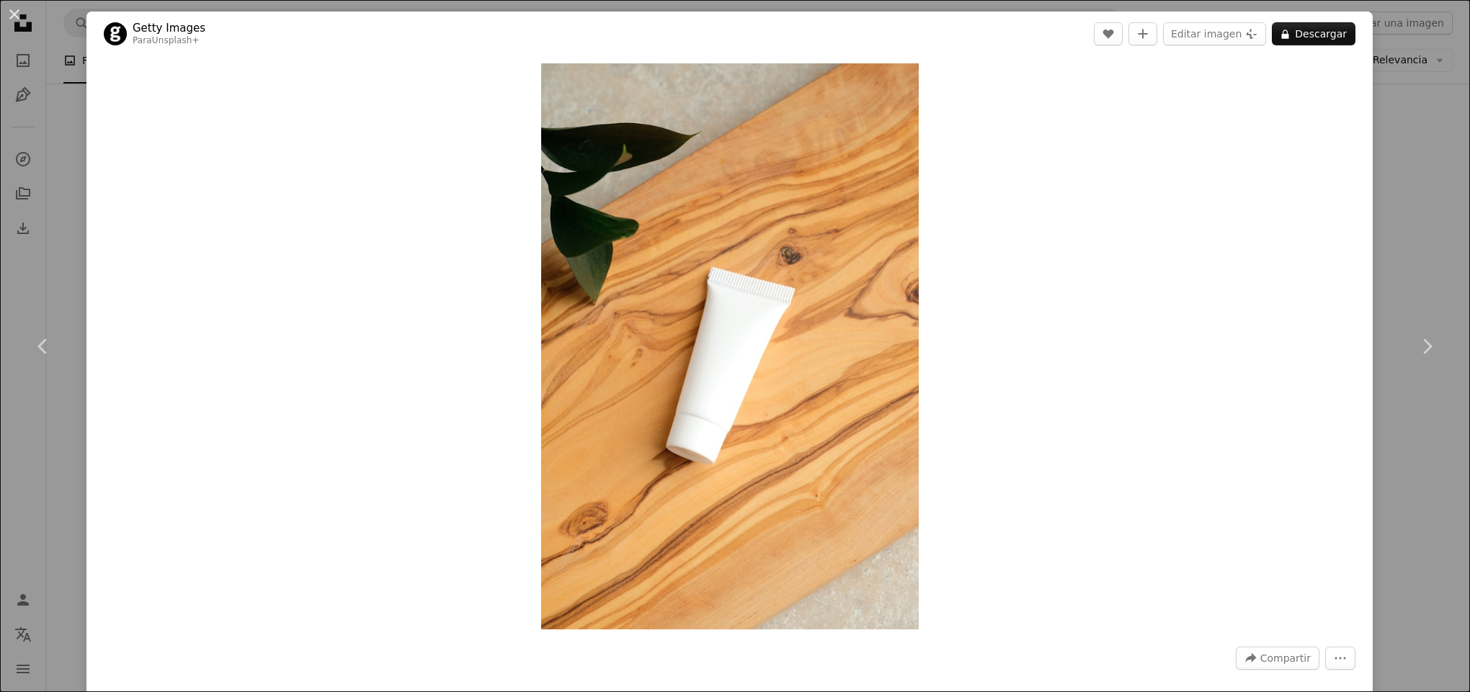
scroll to position [721, 0]
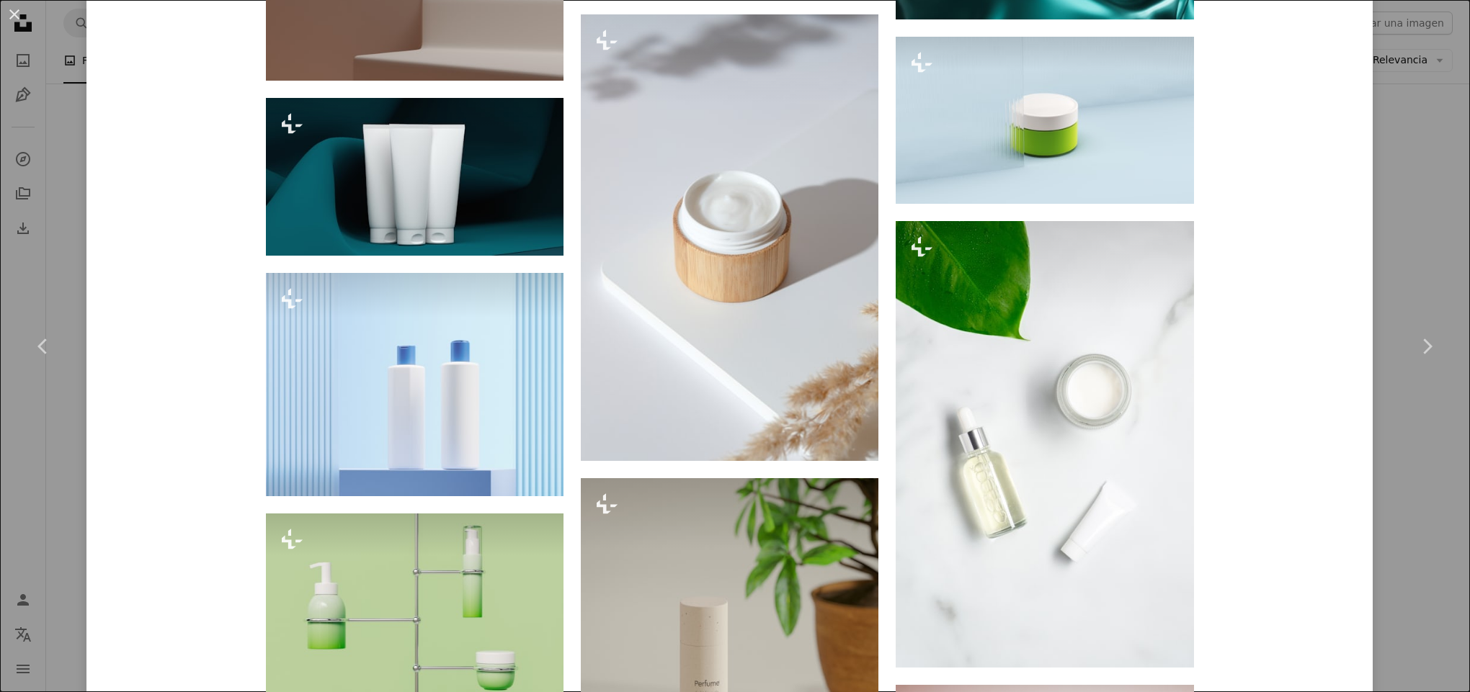
scroll to position [2521, 0]
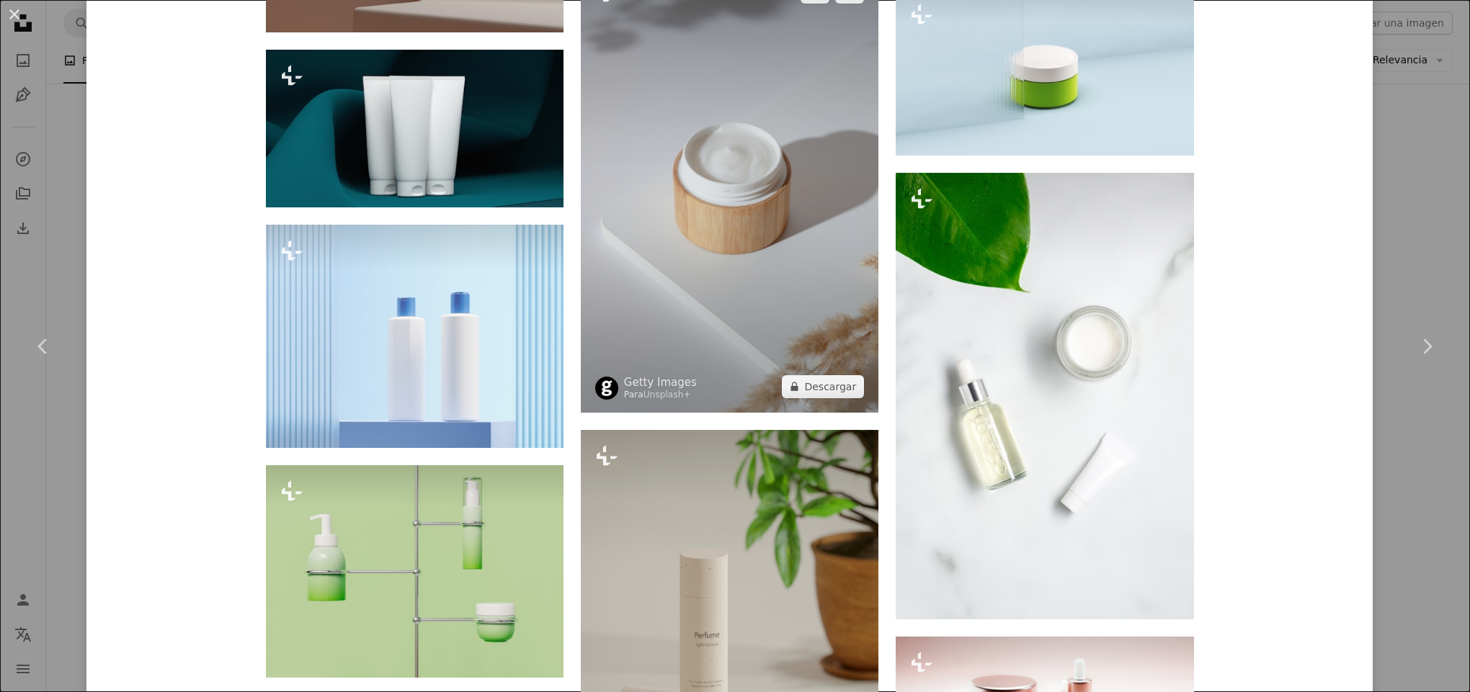
click at [775, 143] on img at bounding box center [730, 189] width 298 height 447
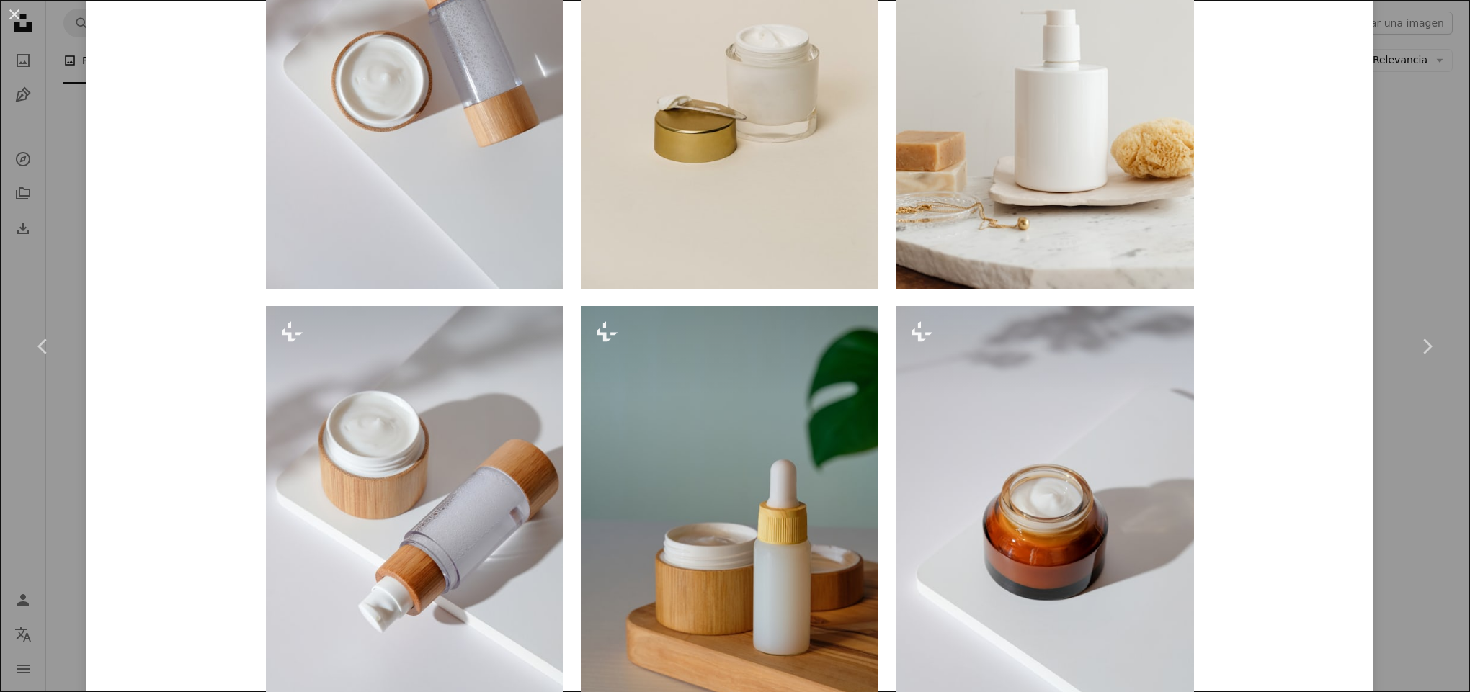
scroll to position [1440, 0]
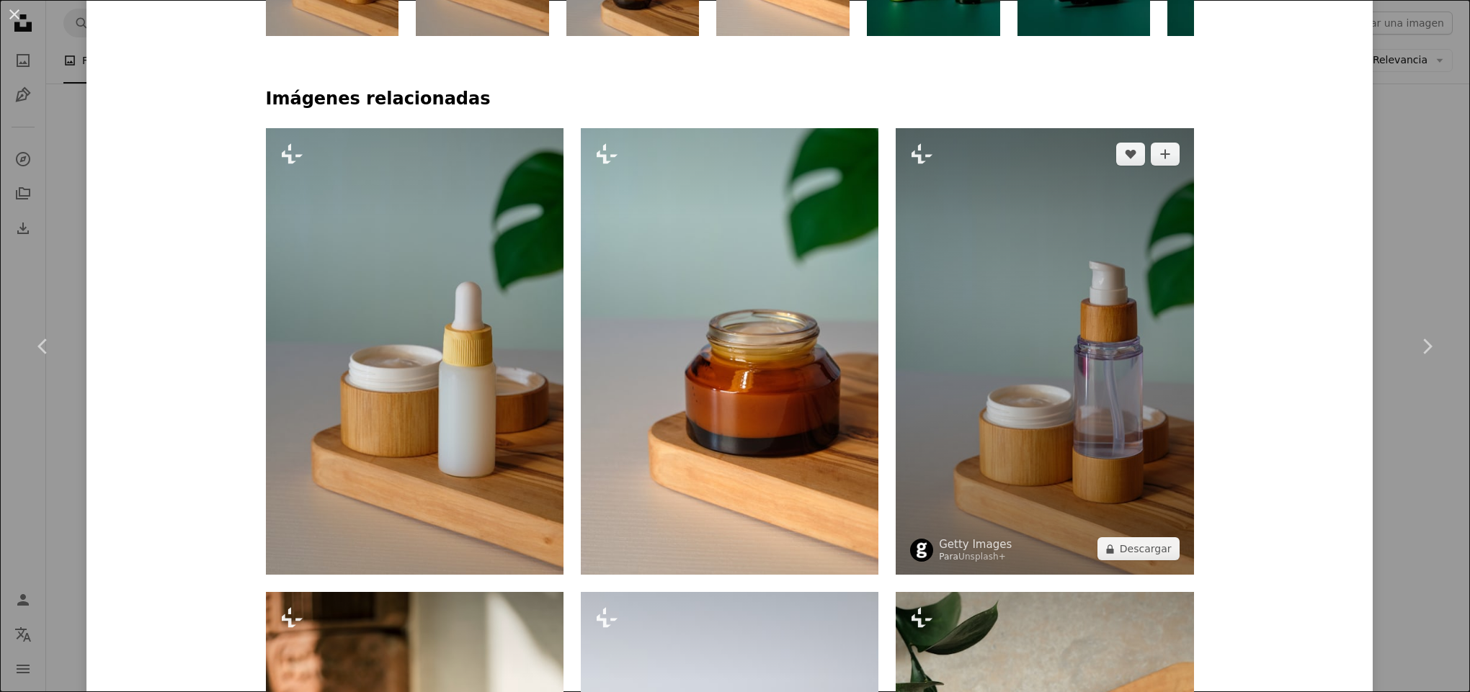
scroll to position [1261, 0]
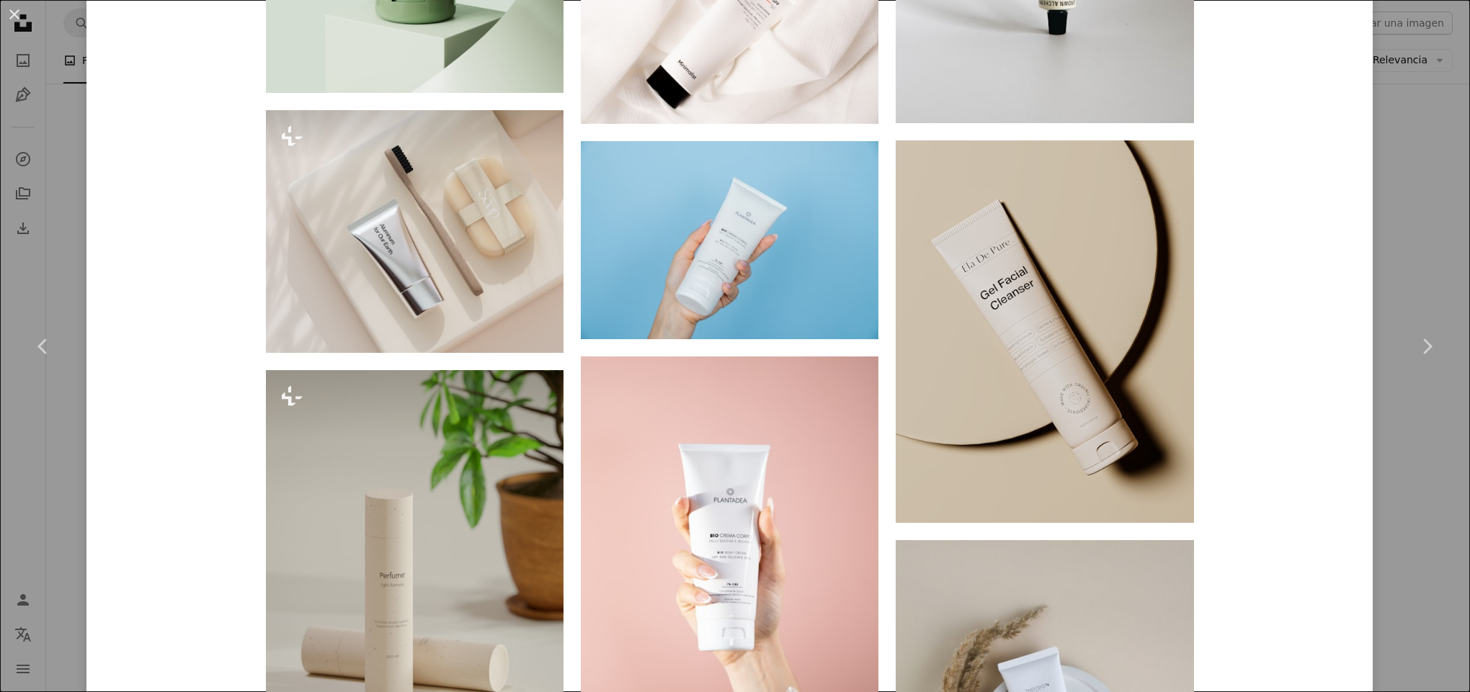
scroll to position [1981, 0]
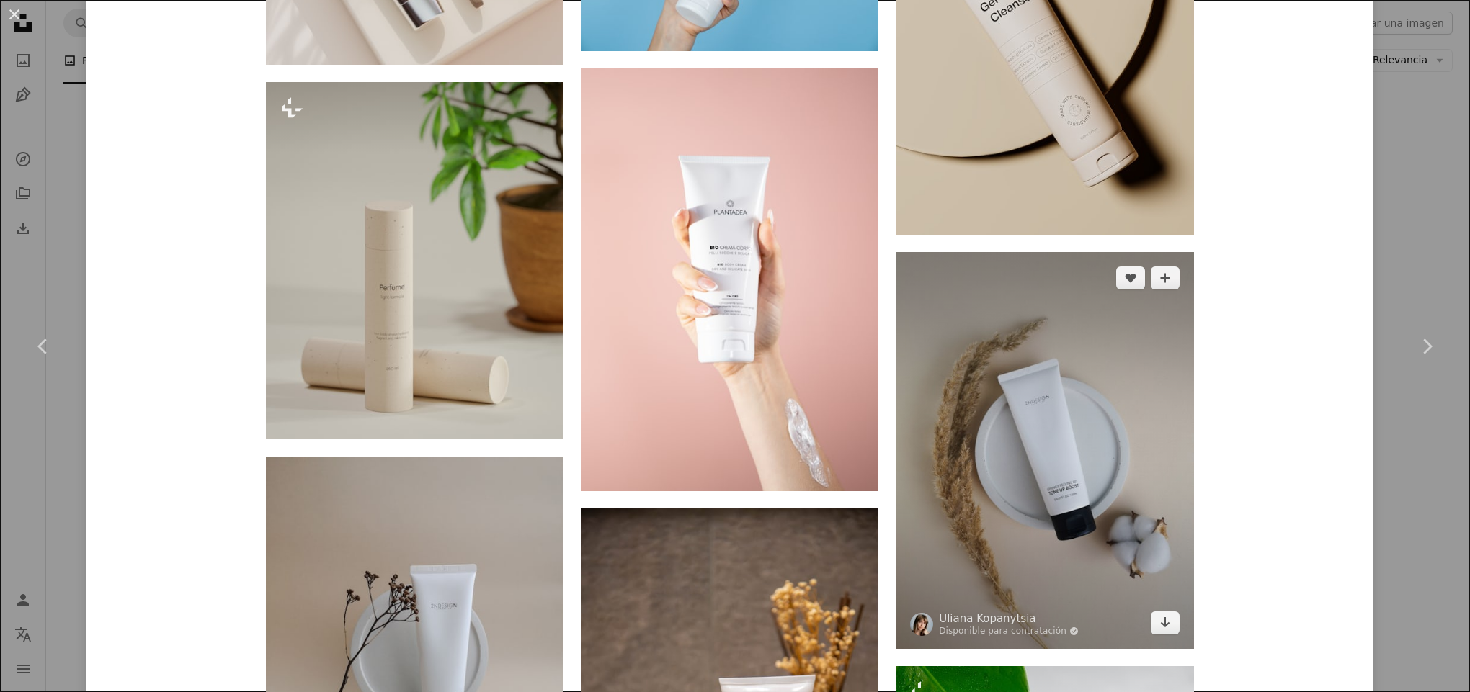
click at [1115, 504] on img at bounding box center [1045, 450] width 298 height 397
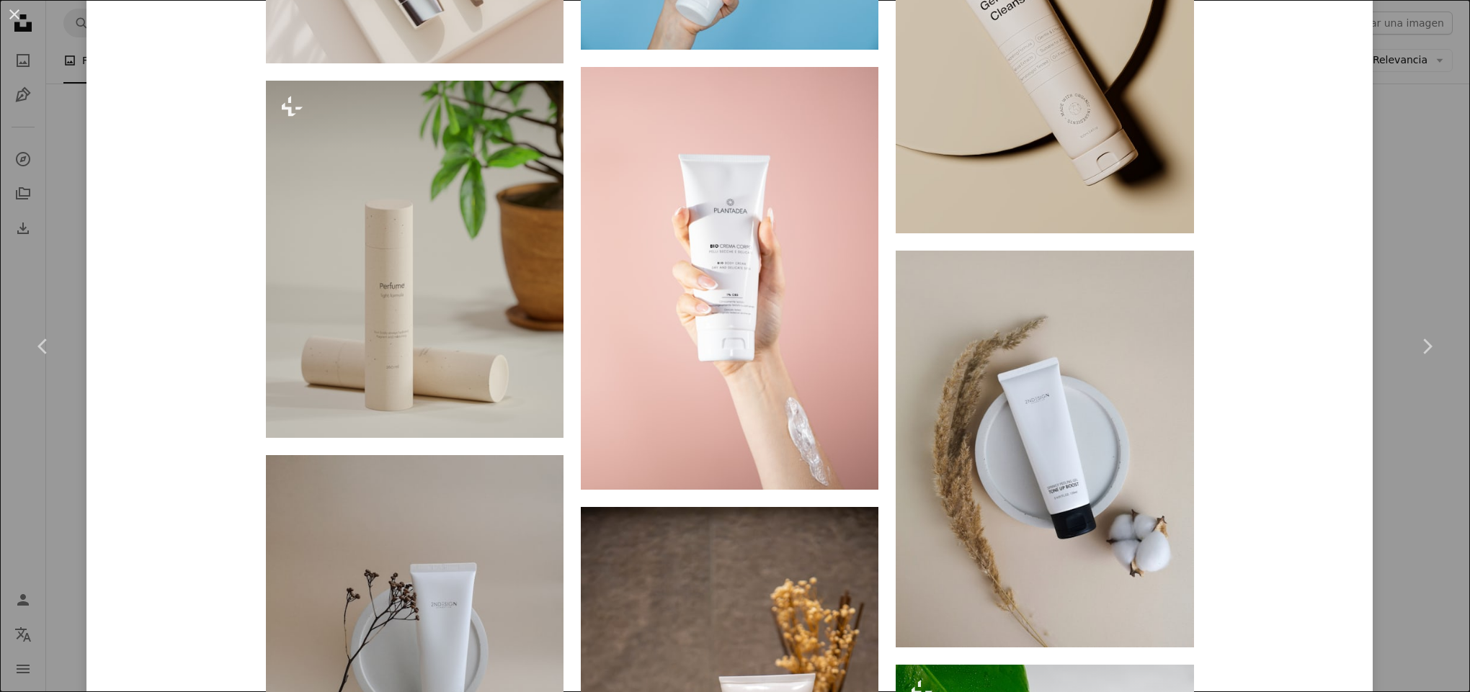
scroll to position [1801, 0]
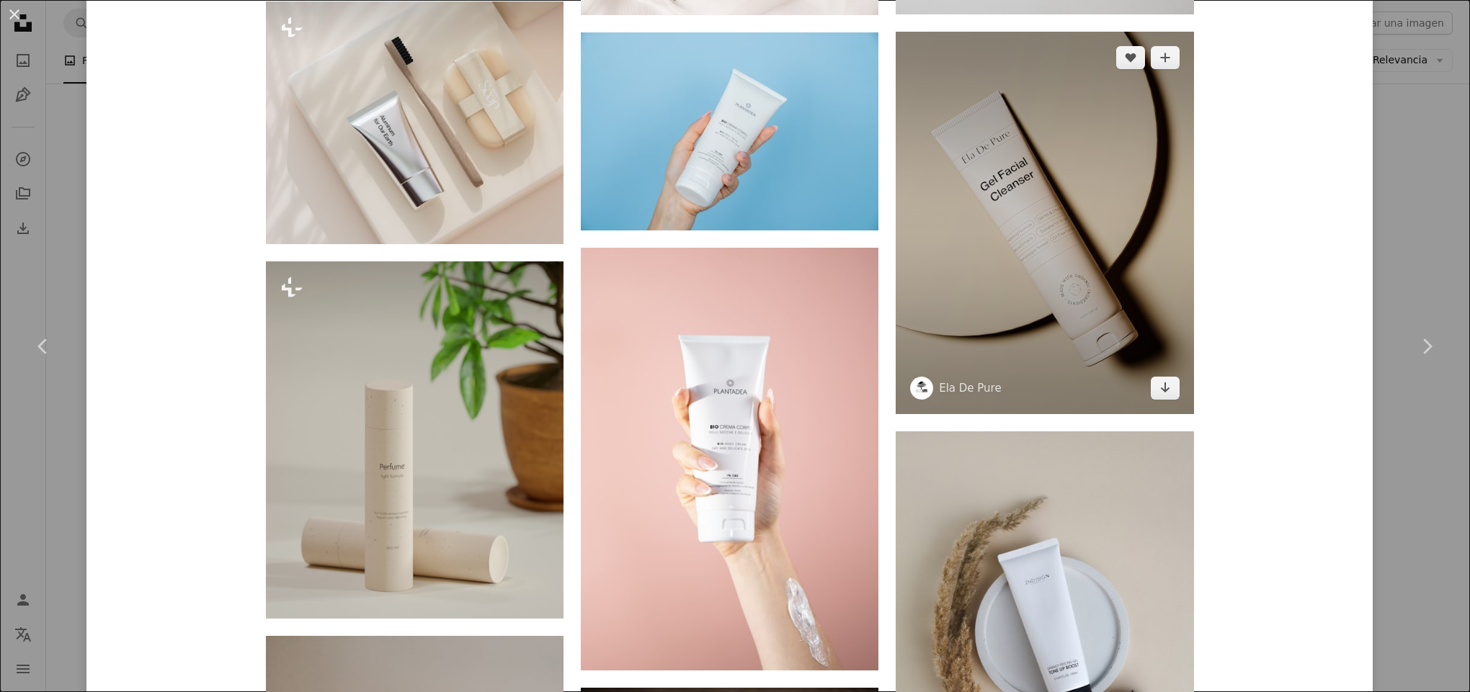
click at [1040, 203] on img at bounding box center [1045, 223] width 298 height 383
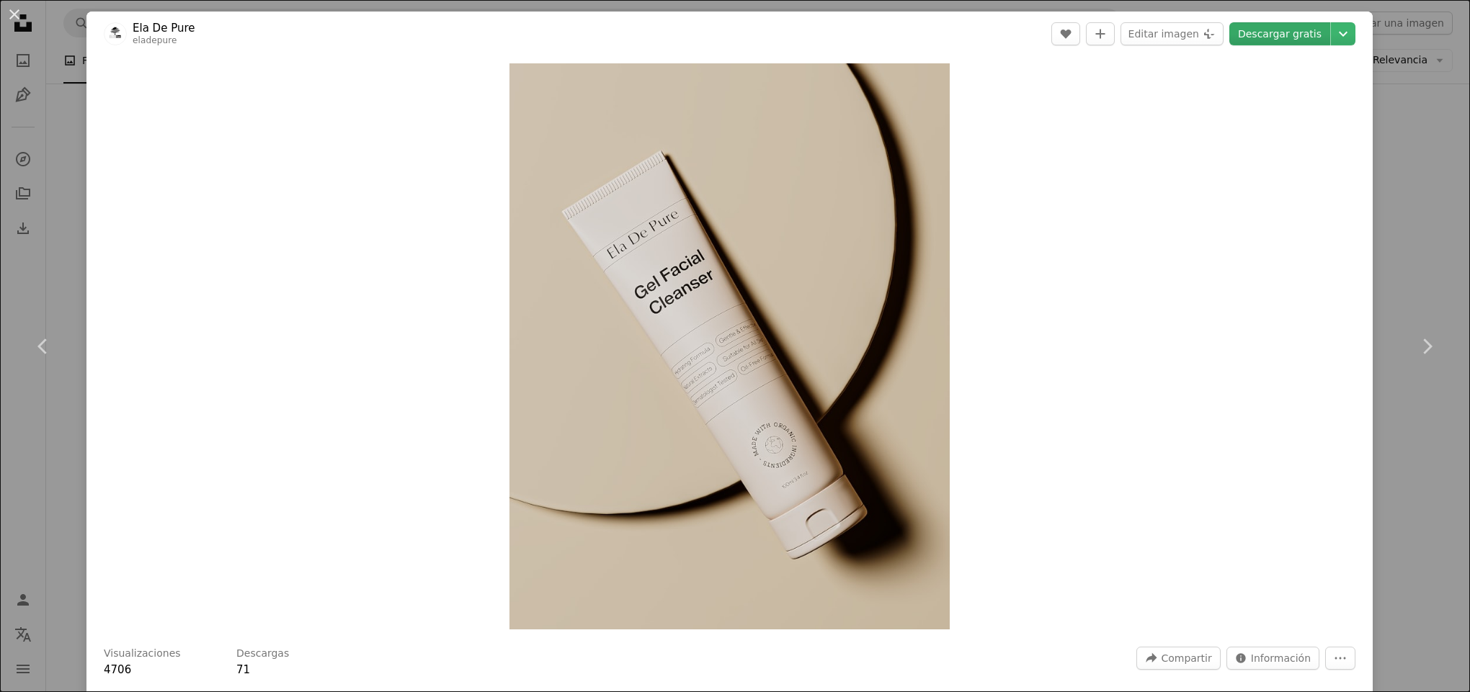
click at [1235, 30] on link "Descargar gratis" at bounding box center [1279, 33] width 101 height 23
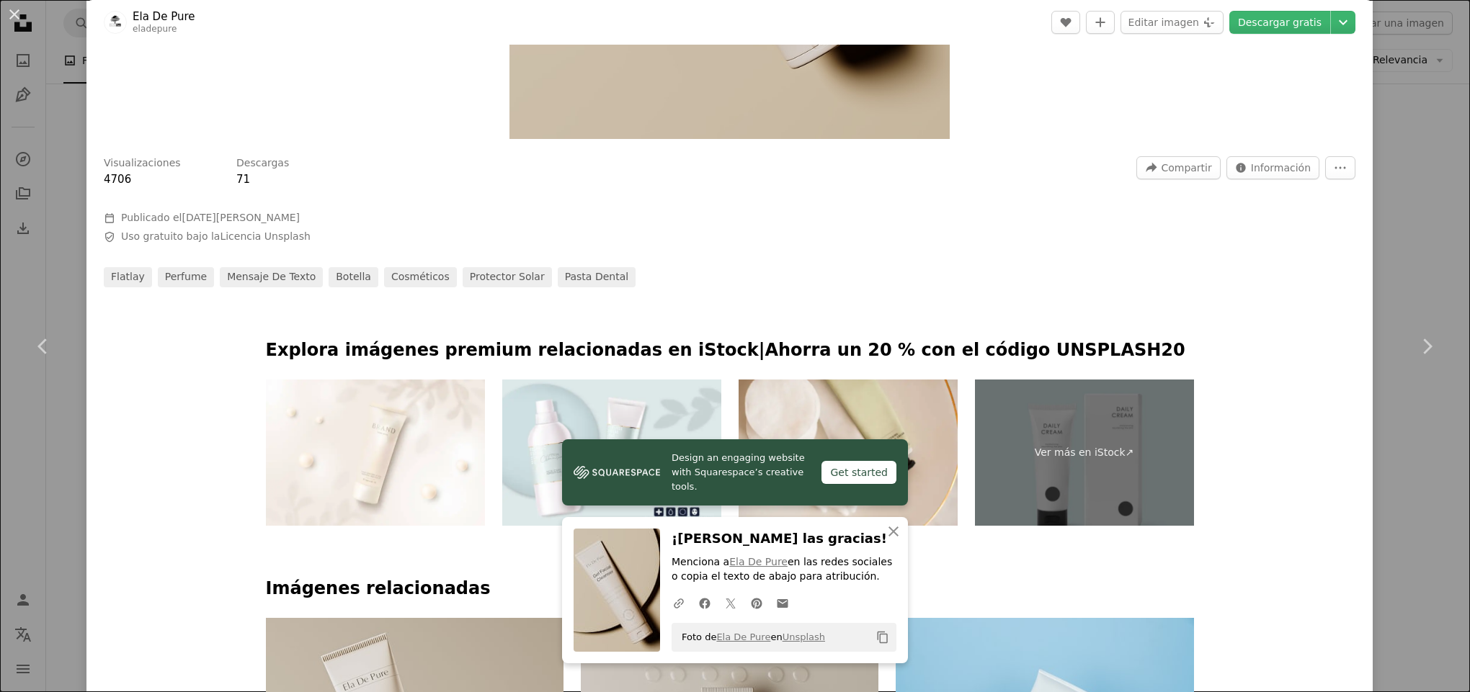
scroll to position [540, 0]
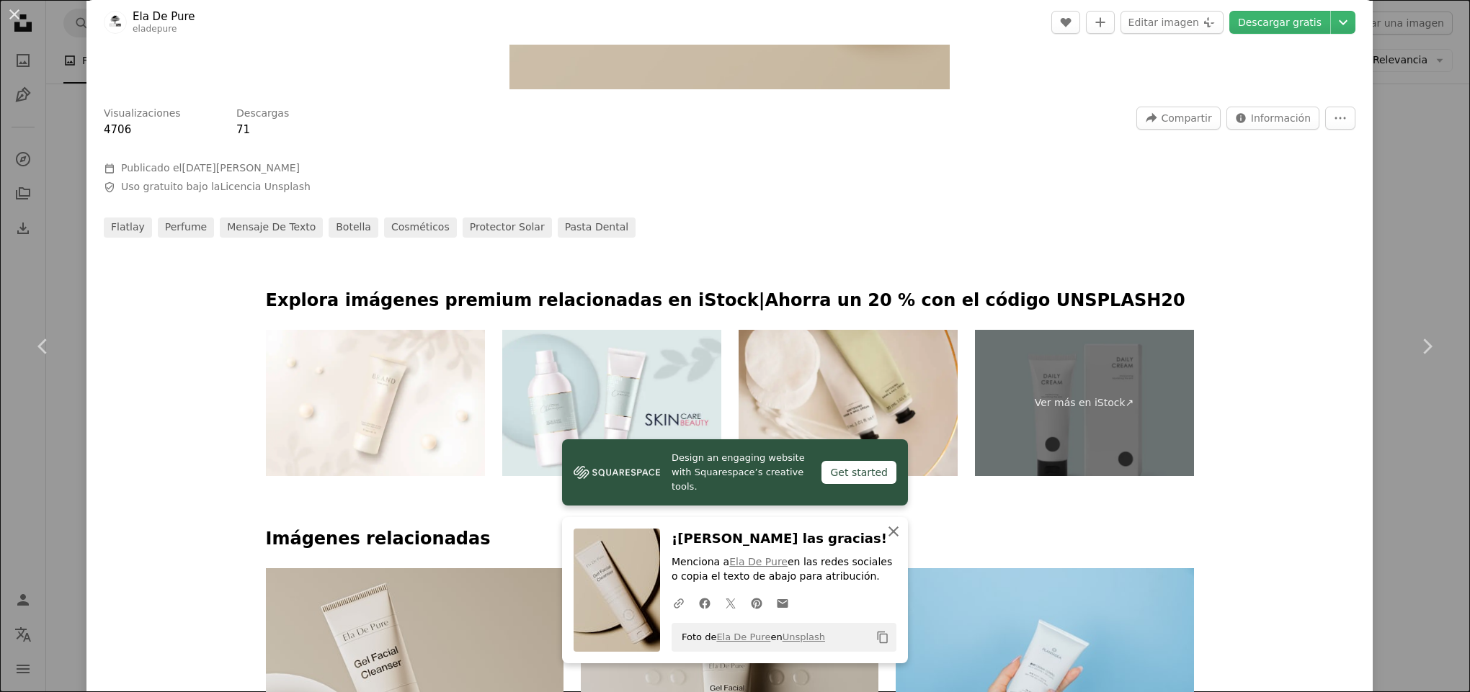
click at [889, 532] on icon "An X shape" at bounding box center [893, 531] width 17 height 17
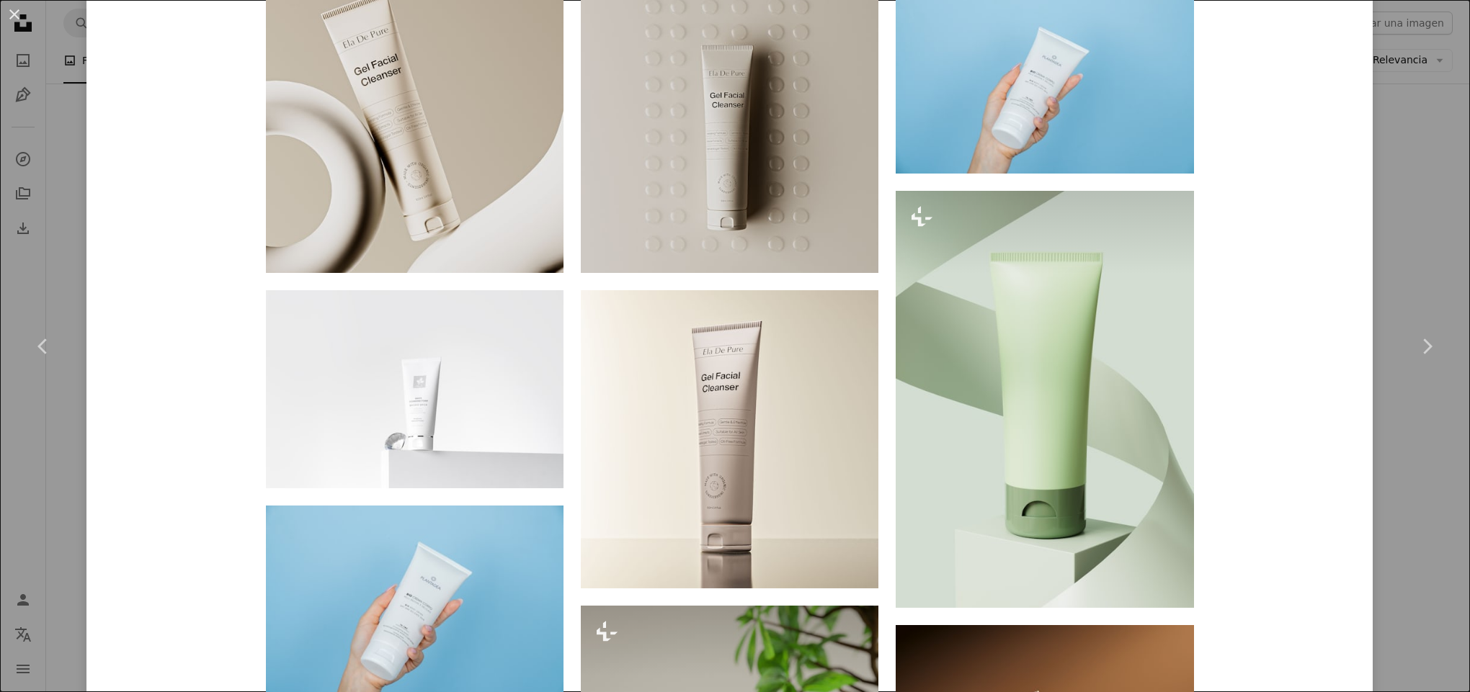
scroll to position [1081, 0]
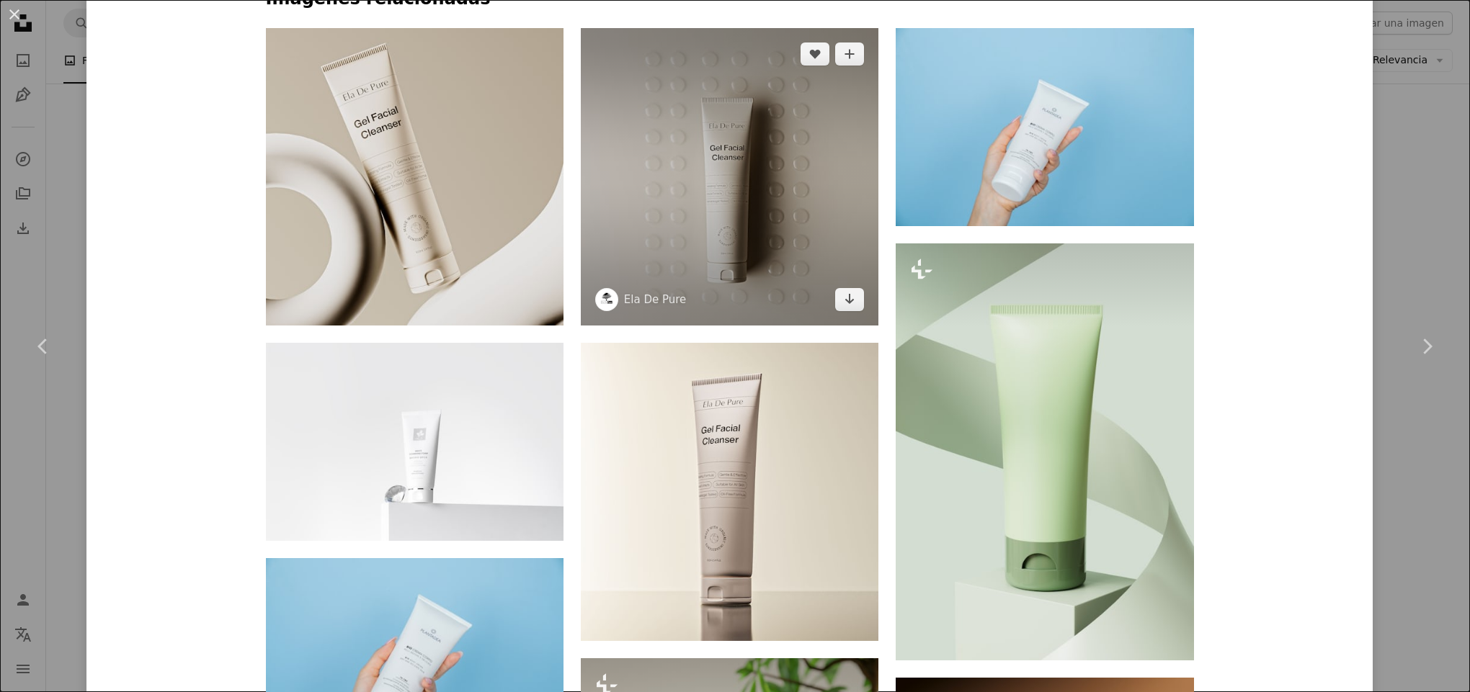
click at [759, 177] on img at bounding box center [730, 177] width 298 height 298
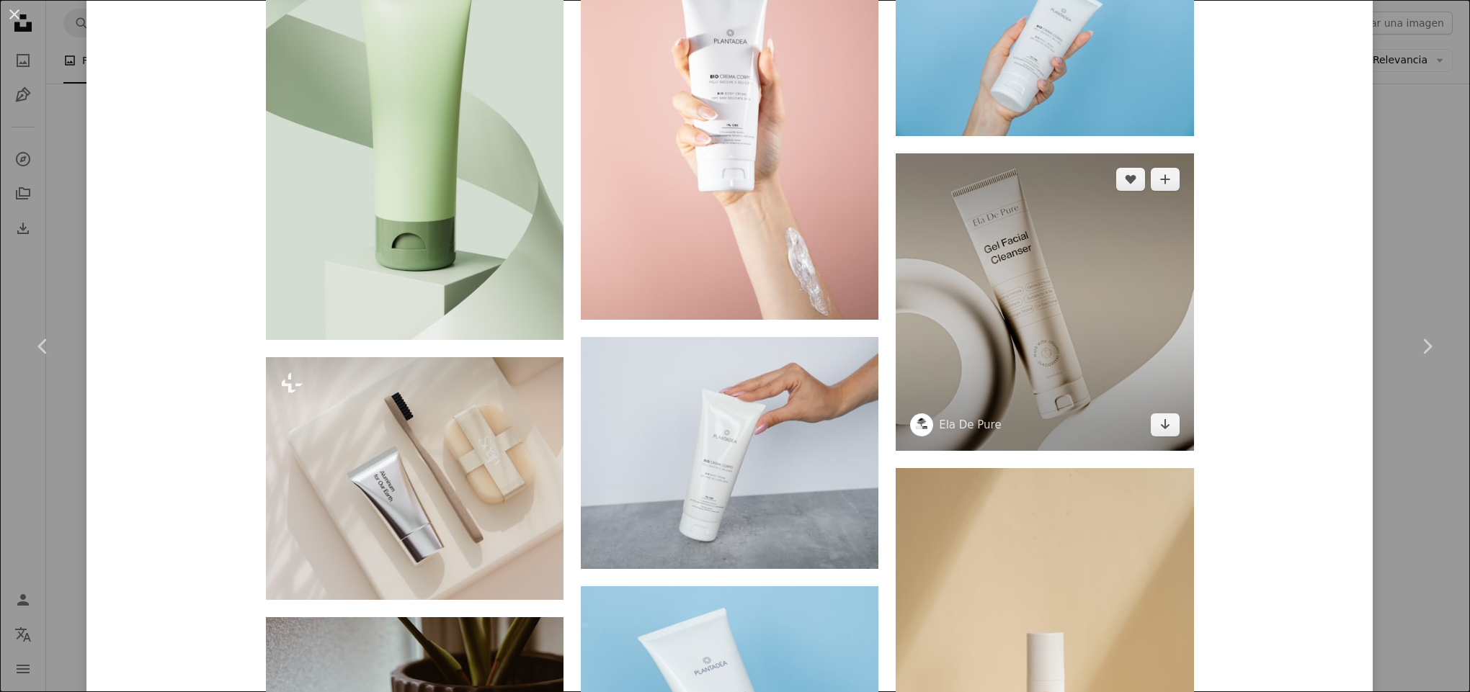
scroll to position [2162, 0]
